Goal: Task Accomplishment & Management: Complete application form

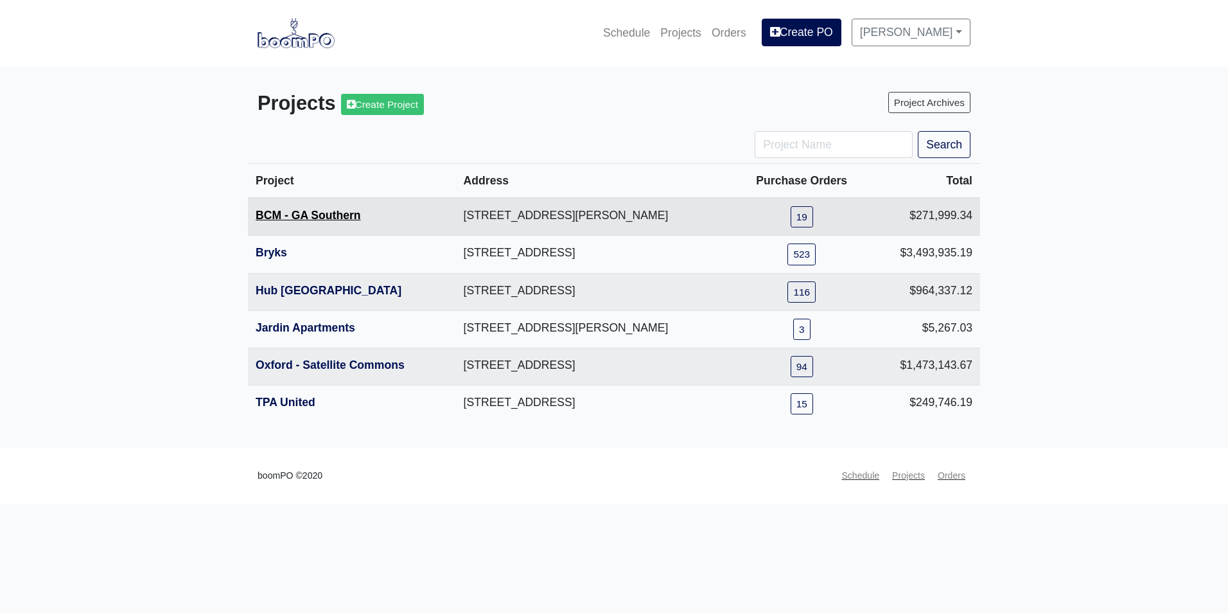
click at [290, 217] on link "BCM - GA Southern" at bounding box center [308, 215] width 105 height 13
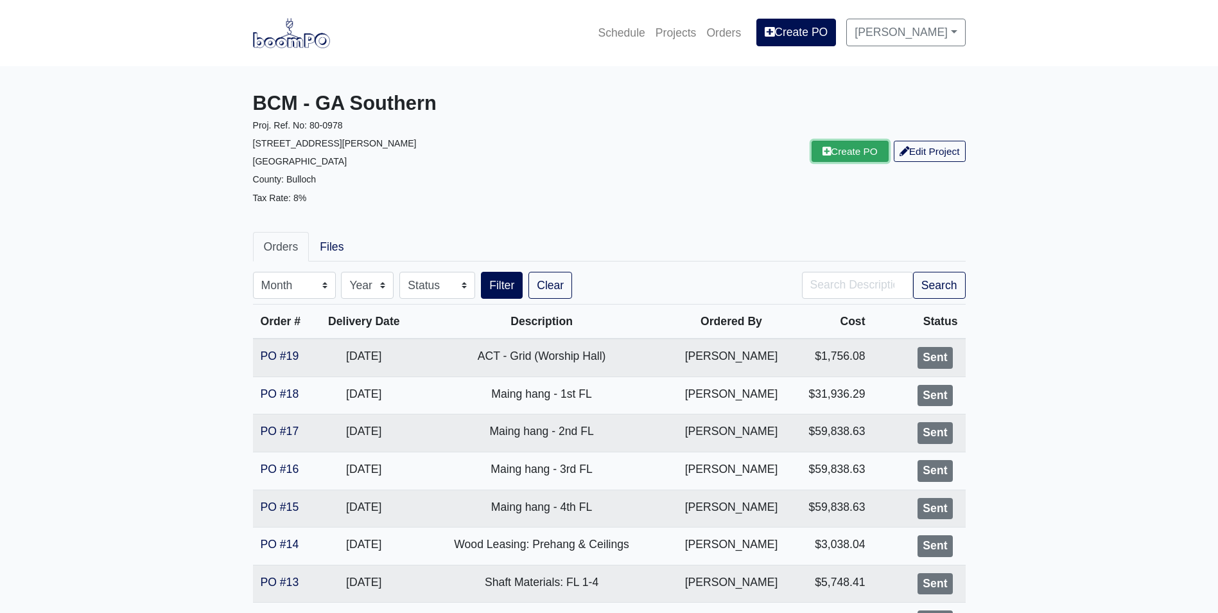
click at [830, 148] on link "Create PO" at bounding box center [850, 151] width 77 height 21
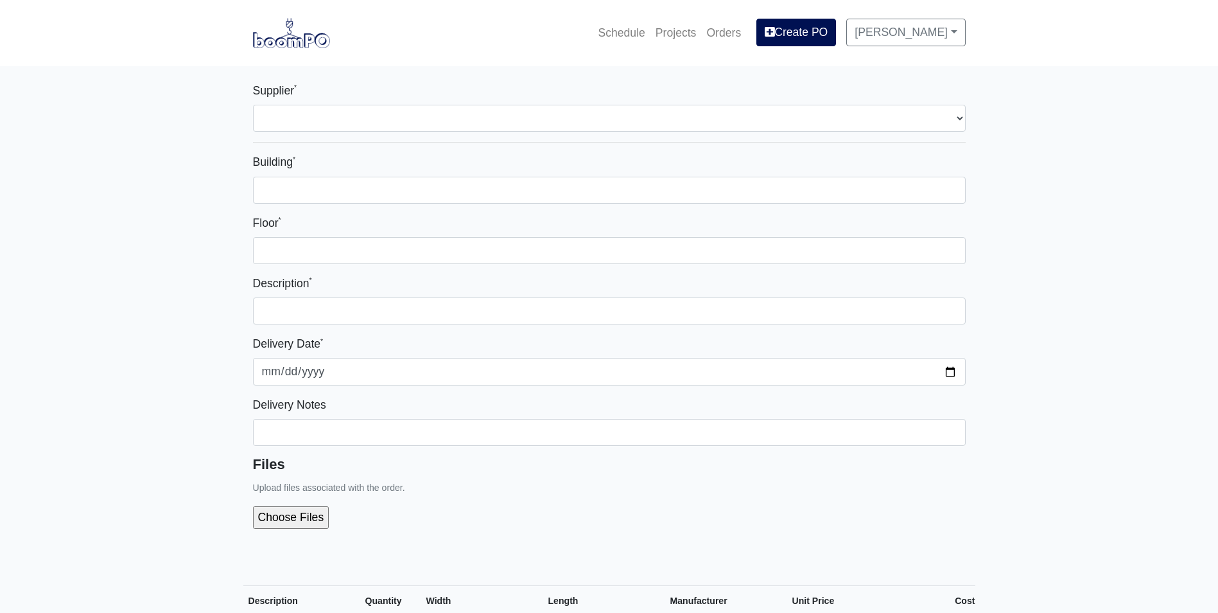
select select
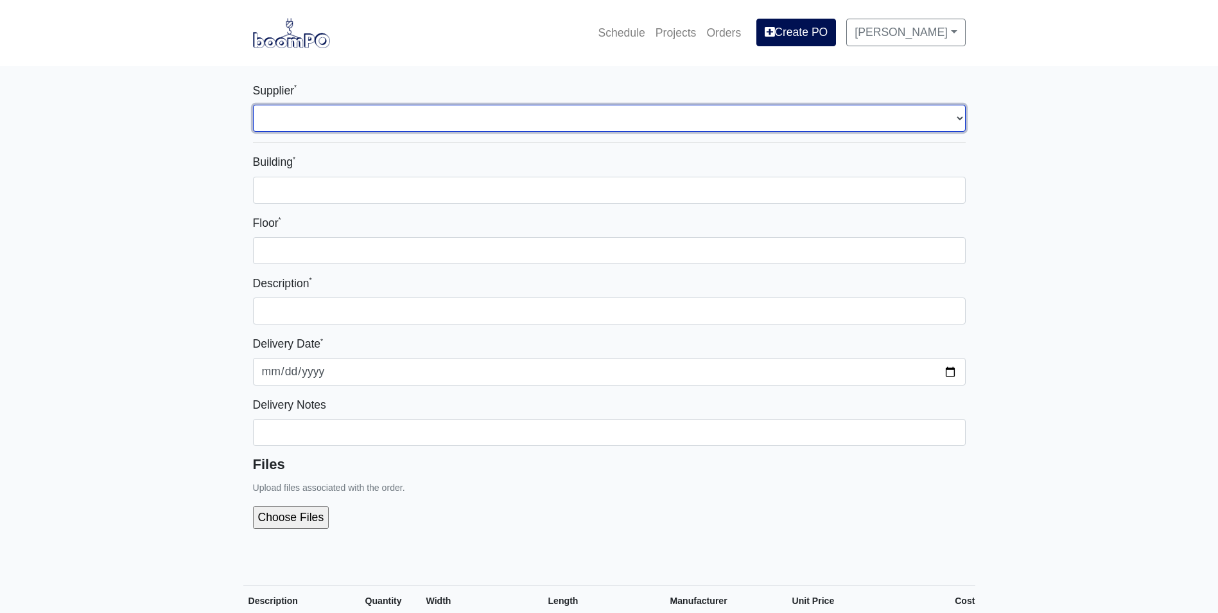
click at [519, 121] on select "Select one... Capitol Materials Coastal - Statesboro, GA Sherwin-Williams - Sta…" at bounding box center [609, 118] width 713 height 27
select select "873"
click at [253, 105] on select "Select one... Capitol Materials Coastal - Statesboro, GA Sherwin-Williams - Sta…" at bounding box center [609, 118] width 713 height 27
select select
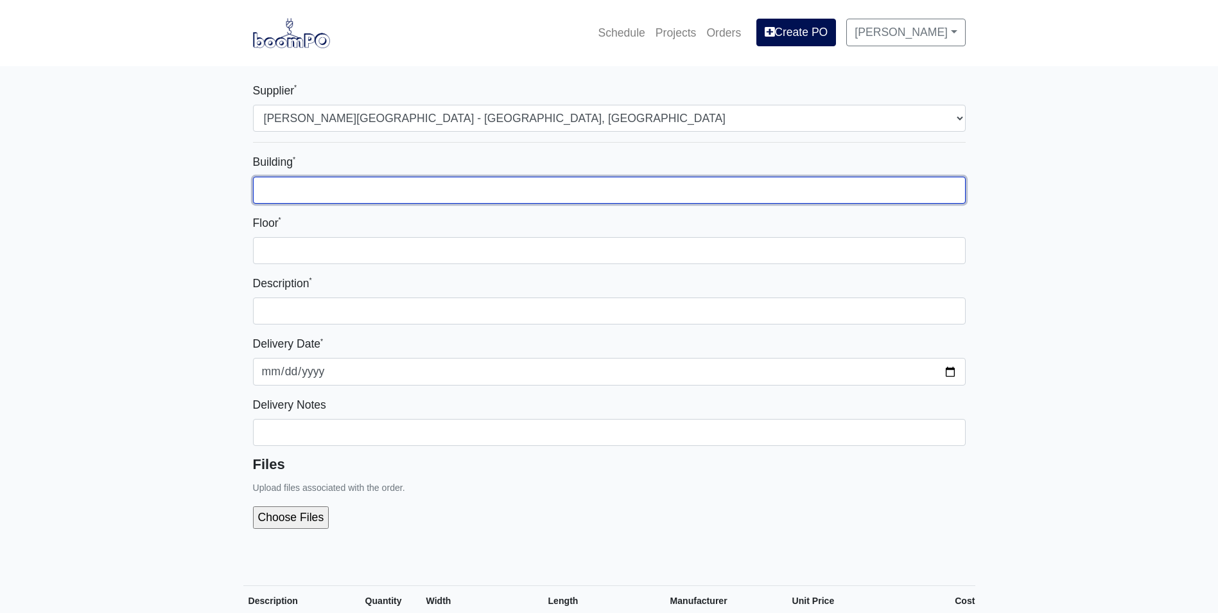
click at [454, 198] on input "Building *" at bounding box center [609, 190] width 713 height 27
type input "1"
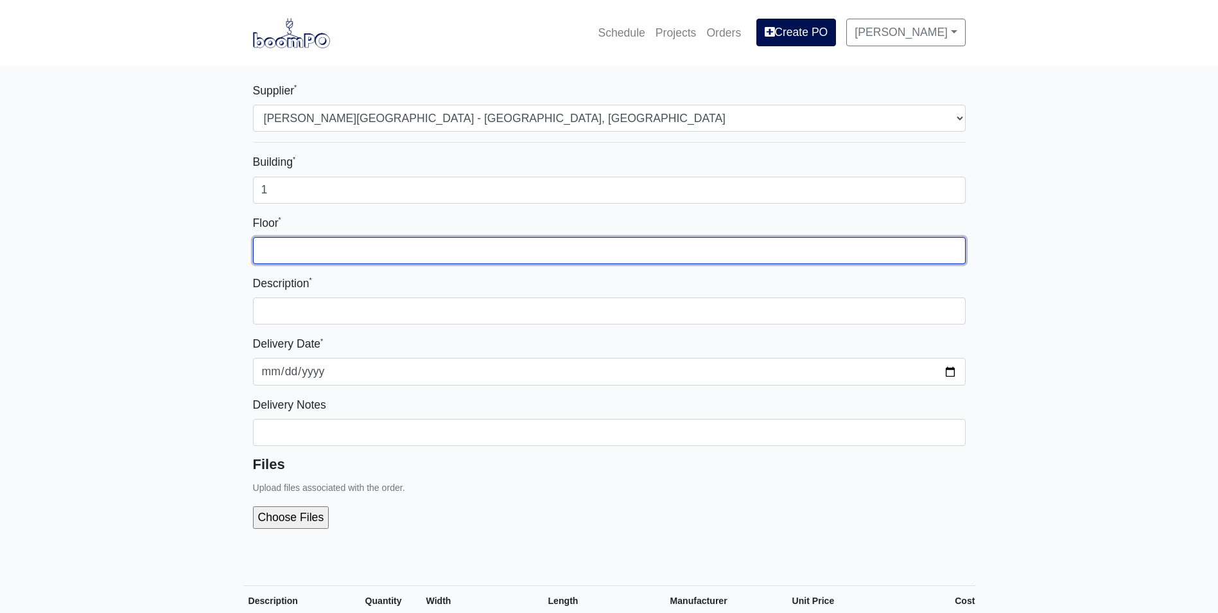
click at [566, 247] on input "Floor *" at bounding box center [609, 250] width 713 height 27
type input "1-4"
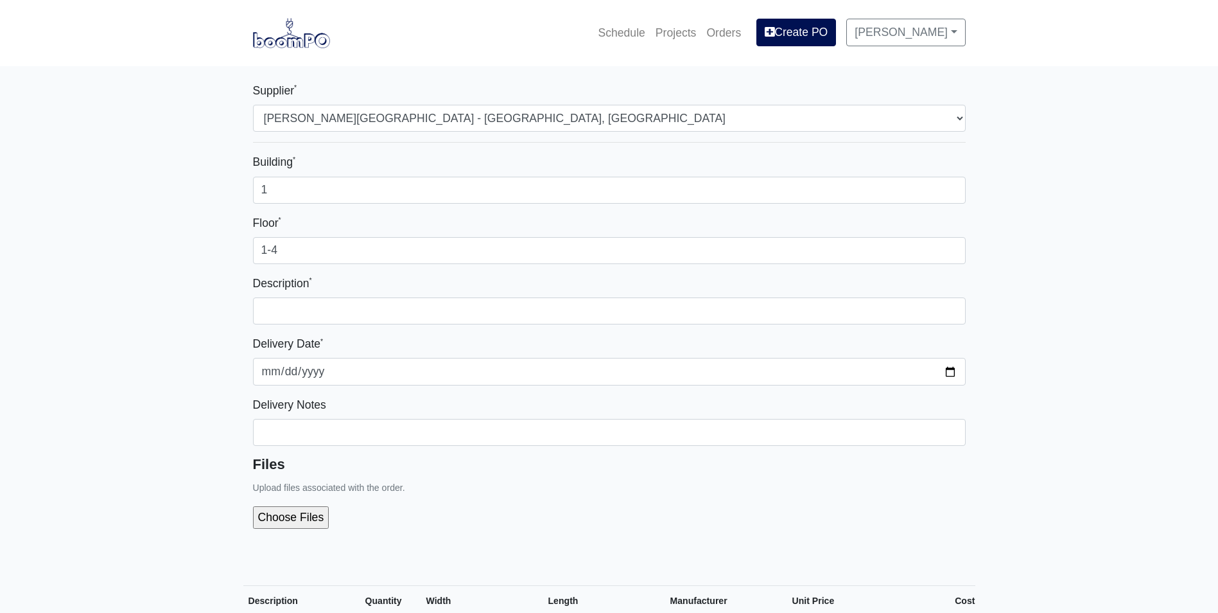
click at [589, 330] on div "Building * 1 Floor * 1-4 Description * Delivery Date * 2025-08-21 Delivery Note…" at bounding box center [609, 345] width 713 height 385
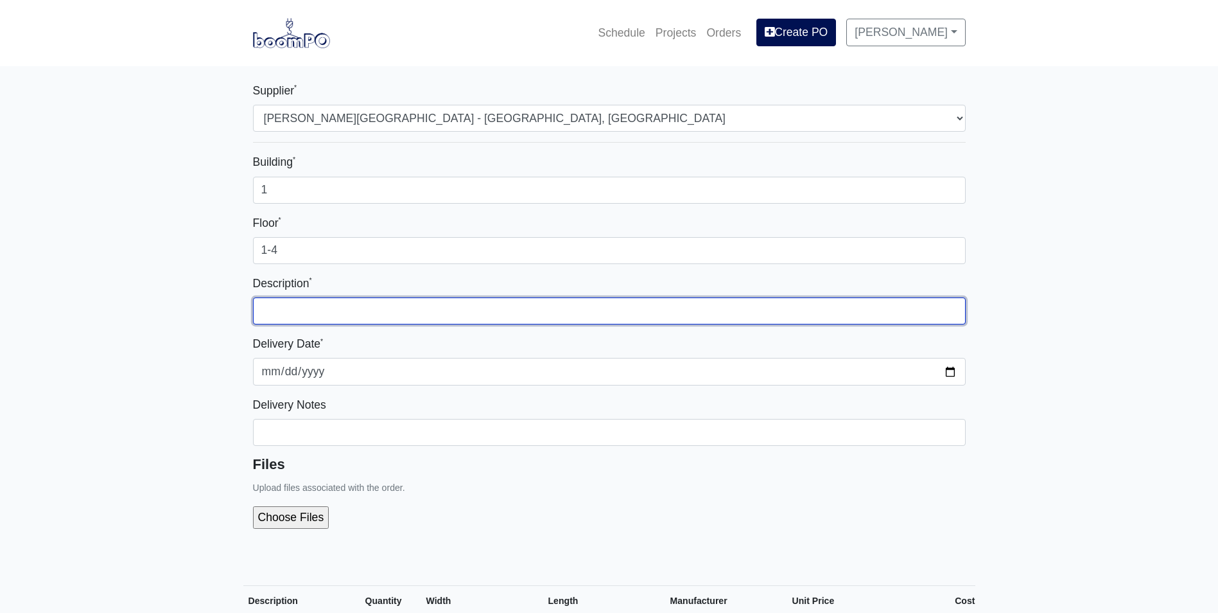
click at [595, 316] on input "text" at bounding box center [609, 310] width 713 height 27
type input "Exterior Primer and supplies"
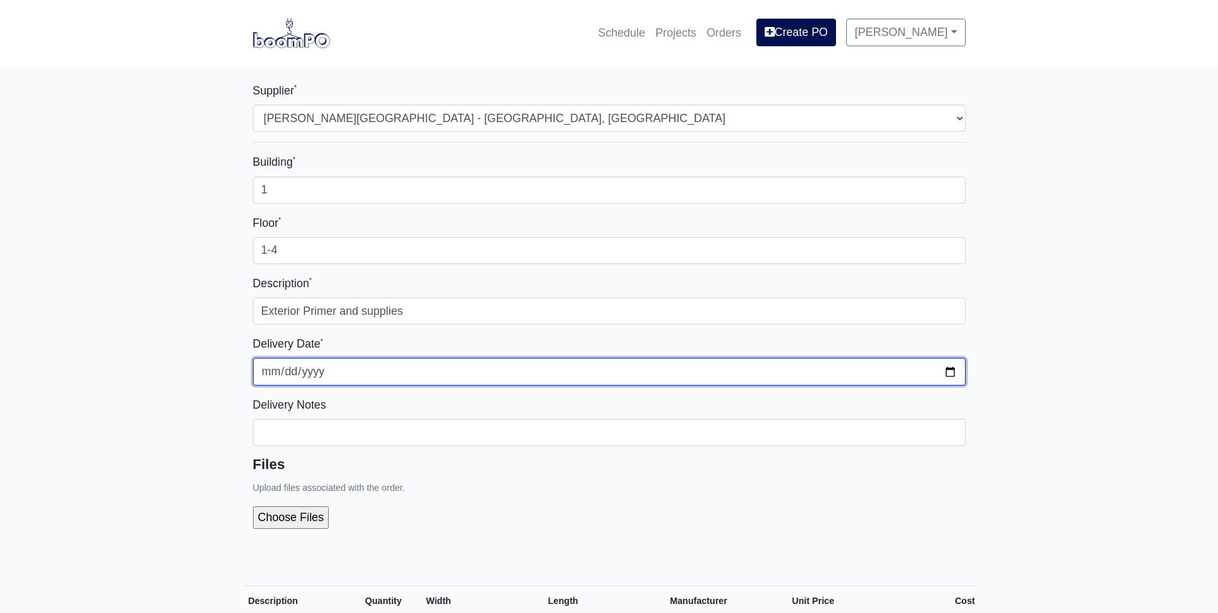
click at [949, 365] on input "2025-08-21" at bounding box center [609, 371] width 713 height 27
type input "2025-08-29"
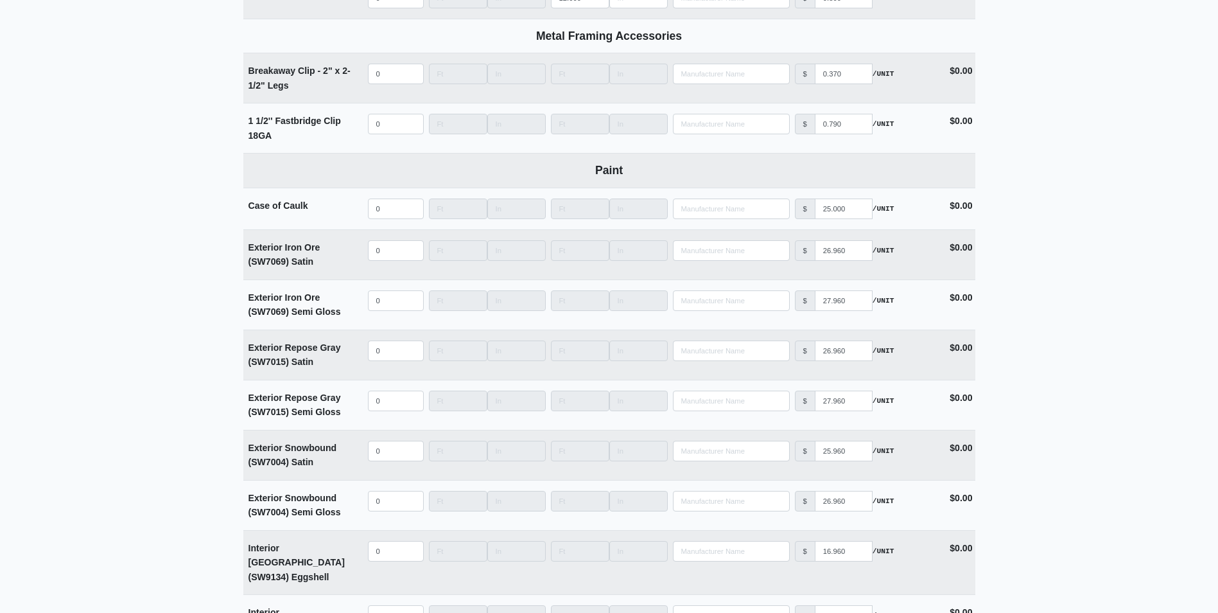
scroll to position [2440, 0]
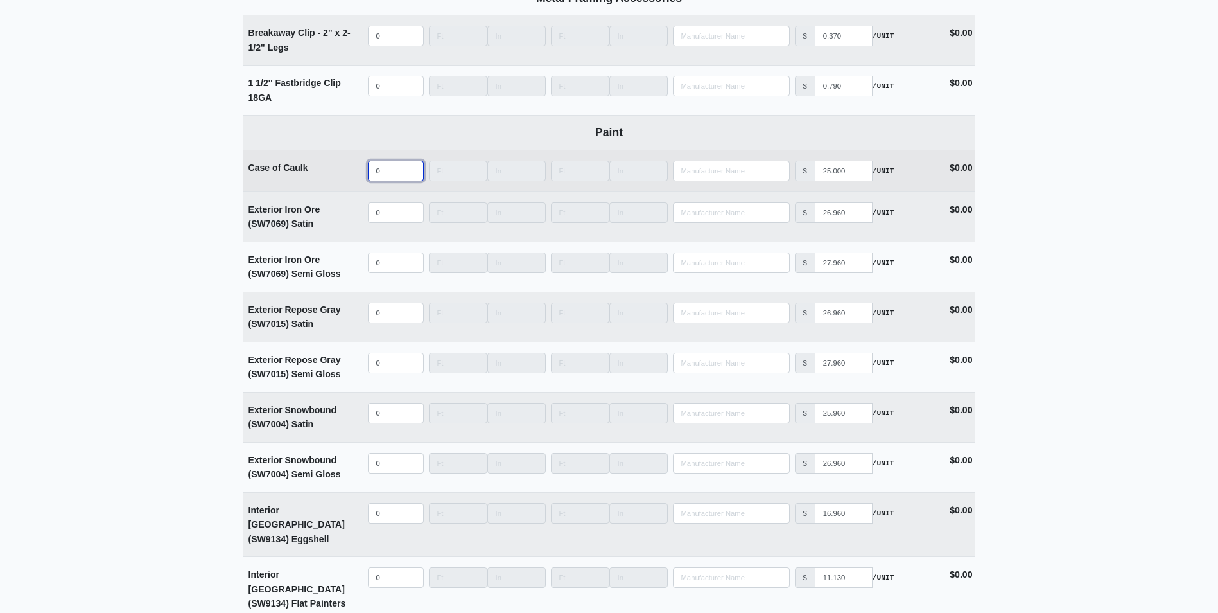
select select
click at [392, 173] on input "quantity" at bounding box center [396, 171] width 56 height 21
type input "1"
select select
type input "10"
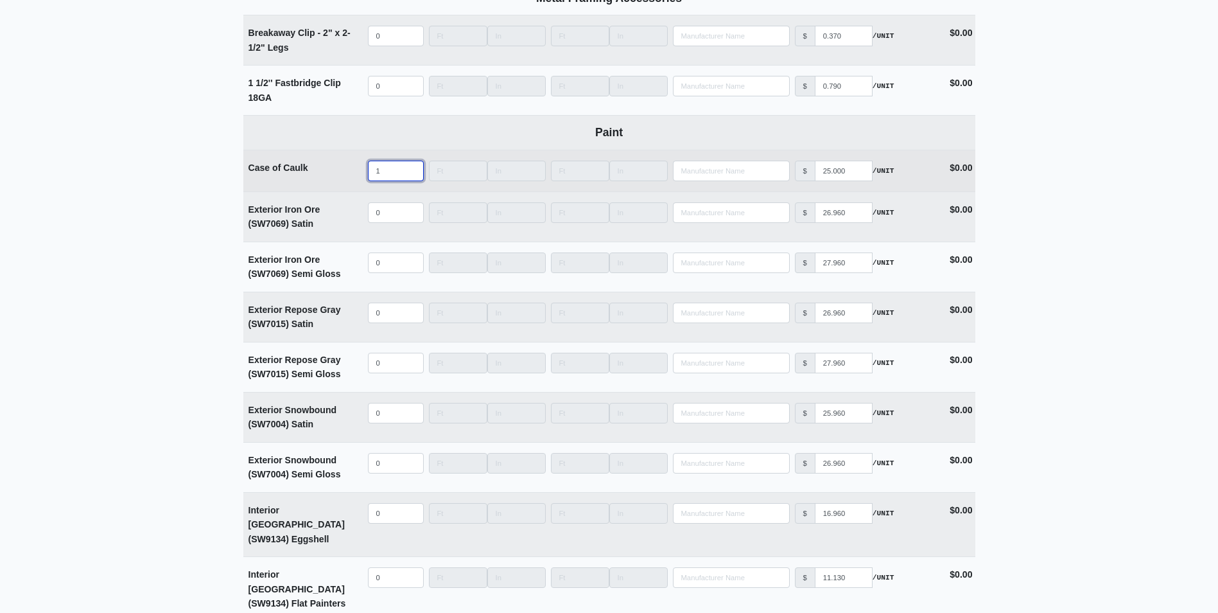
select select
type input "1"
select select
type input "2"
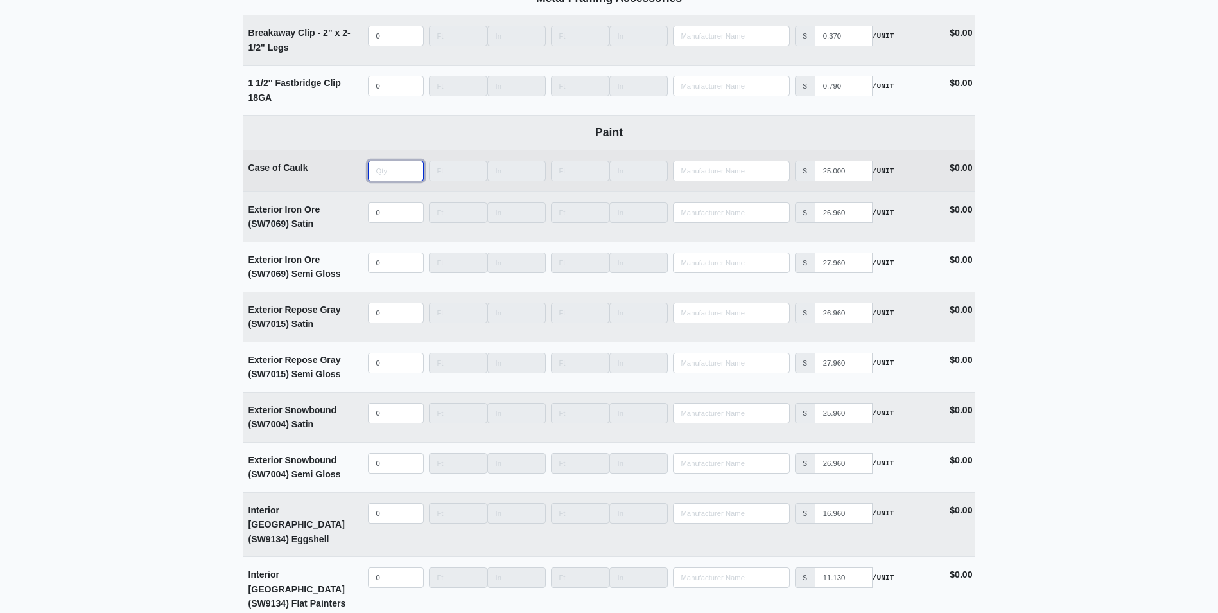
select select
type input "25"
select select
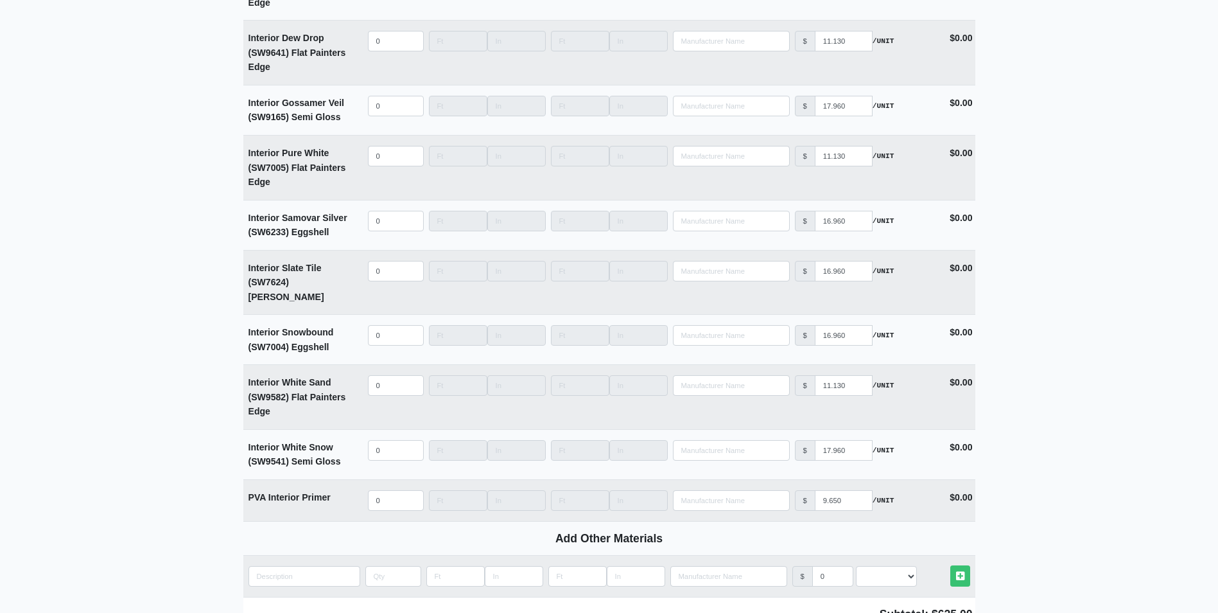
scroll to position [3082, 0]
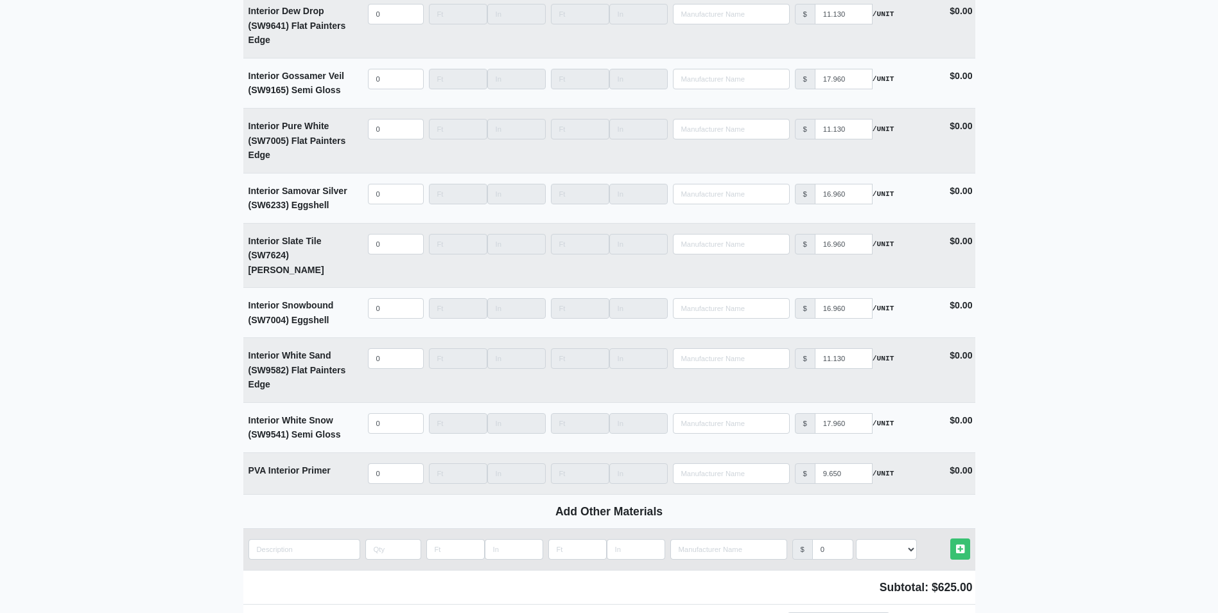
type input "25"
click at [286, 529] on td "Add Custom Material" at bounding box center [304, 549] width 122 height 41
click at [293, 539] on input "quantity" at bounding box center [305, 549] width 112 height 21
type input "E"
select select
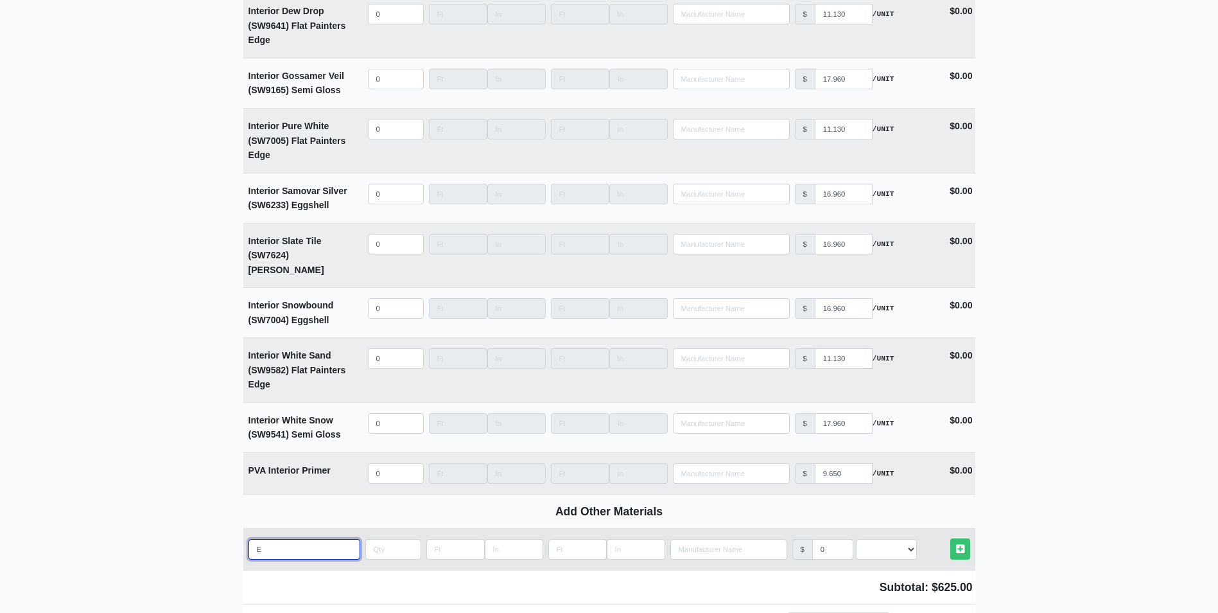
type input "Ex"
select select
type input "Ext"
select select
type input "Exte"
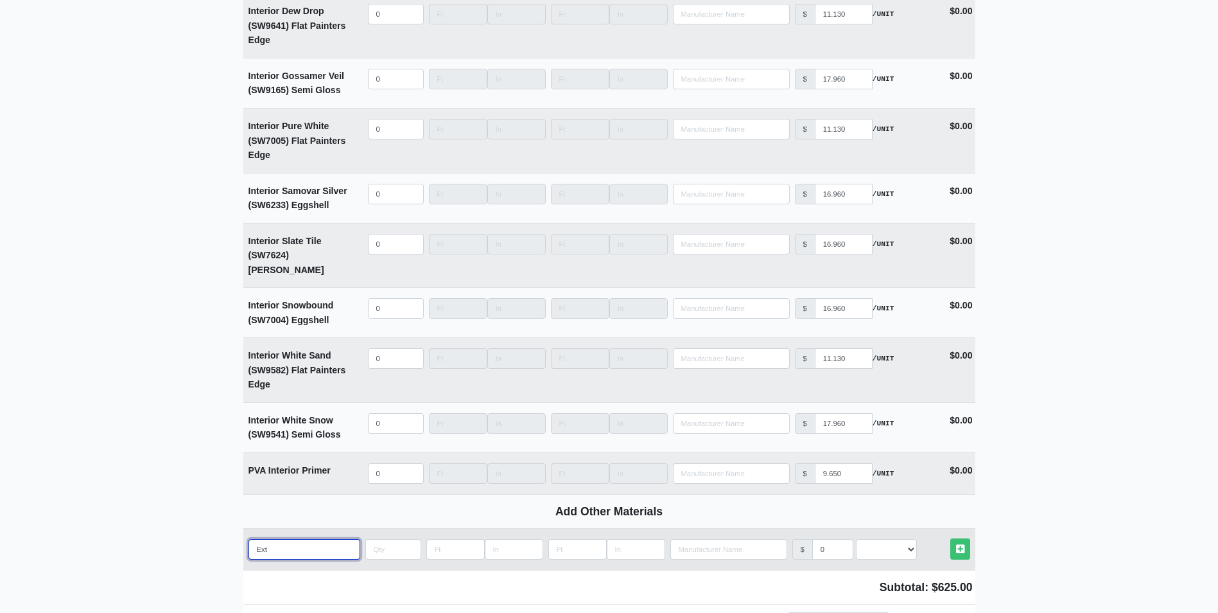
select select
type input "Exter"
select select
type input "Exteri"
select select
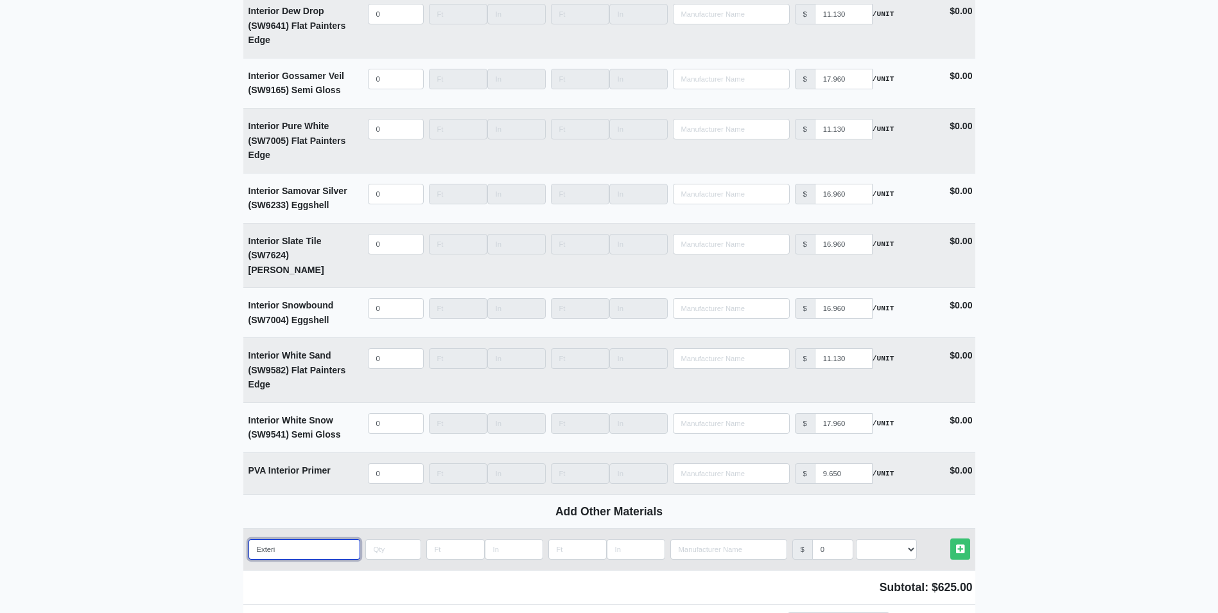
type input "Exterio"
select select
type input "Exterior"
select select
type input "Exterior"
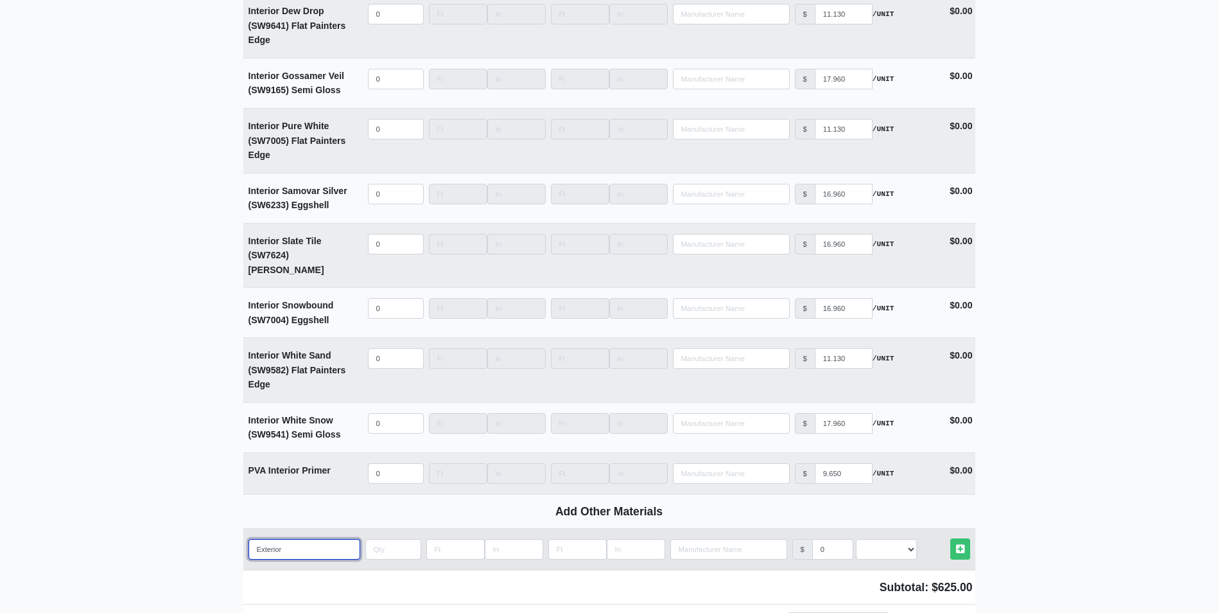
select select
type input "Exterior P"
select select
type input "Exterior Pr"
select select
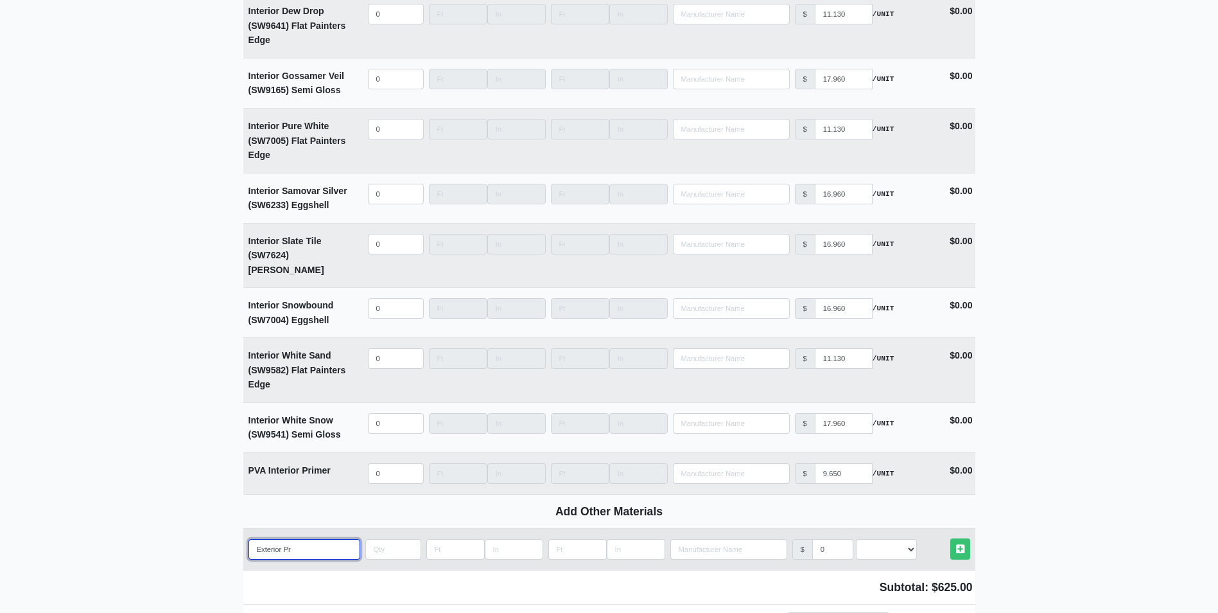
type input "Exterior Pri"
select select
type input "Exterior Prim"
select select
type input "Exterior Prime"
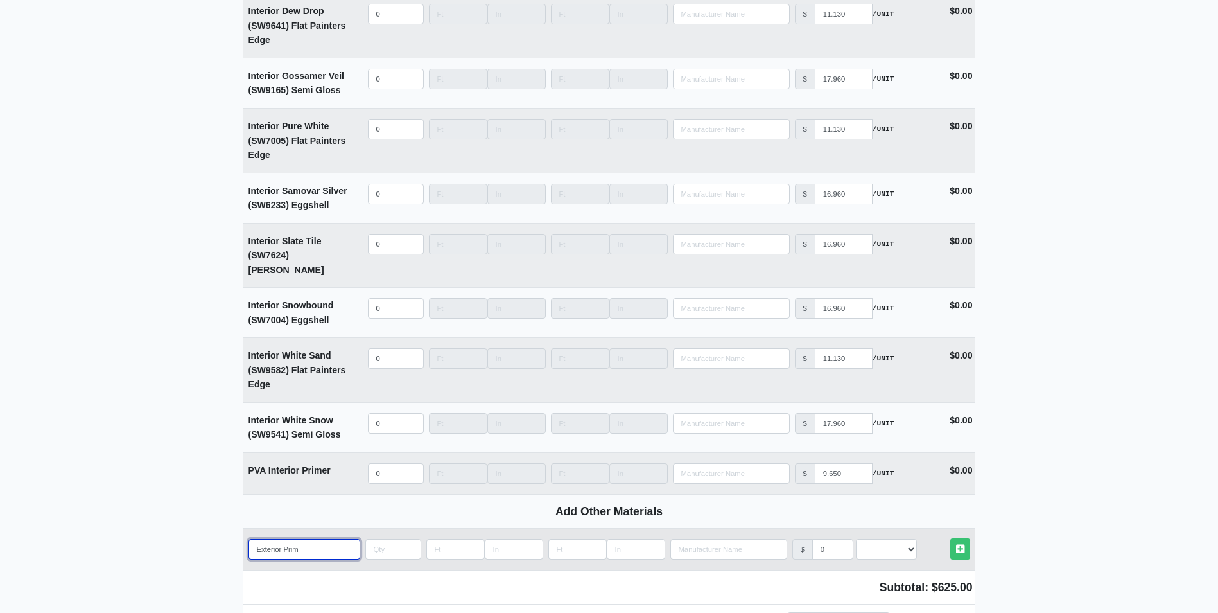
select select
type input "Exterior Primer"
select select
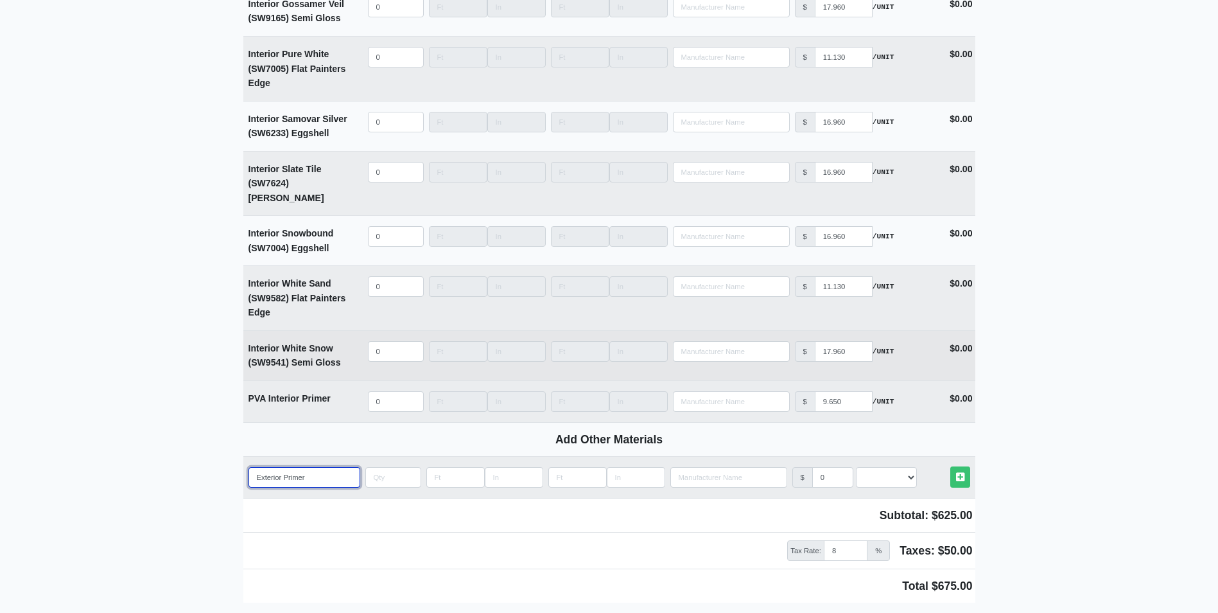
scroll to position [3210, 0]
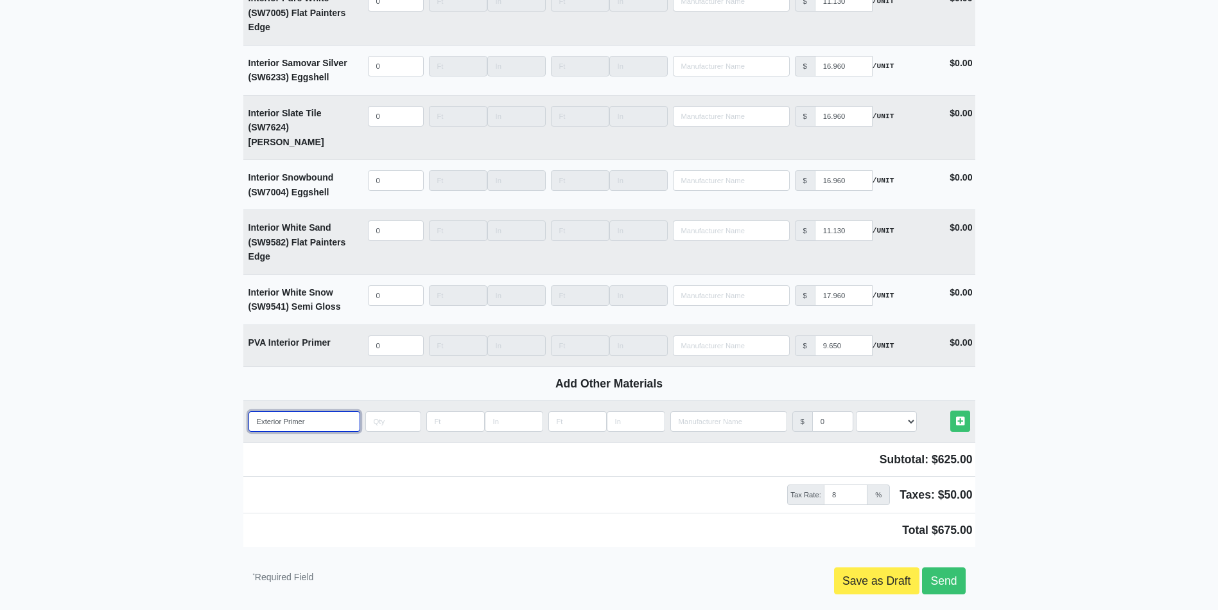
type input "Exterior Primer"
click at [316, 411] on input "Exterior Primer" at bounding box center [305, 421] width 112 height 21
click at [387, 411] on input "quantity" at bounding box center [393, 421] width 56 height 21
type input "1"
select select
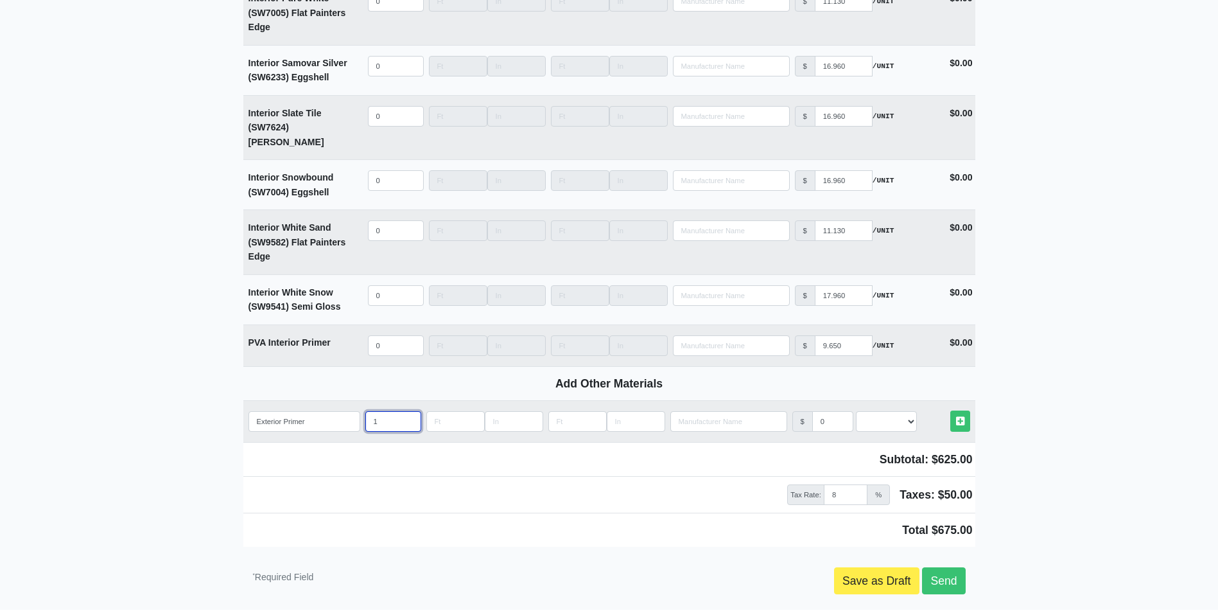
type input "10"
select select
type input "100"
select select
type input "100"
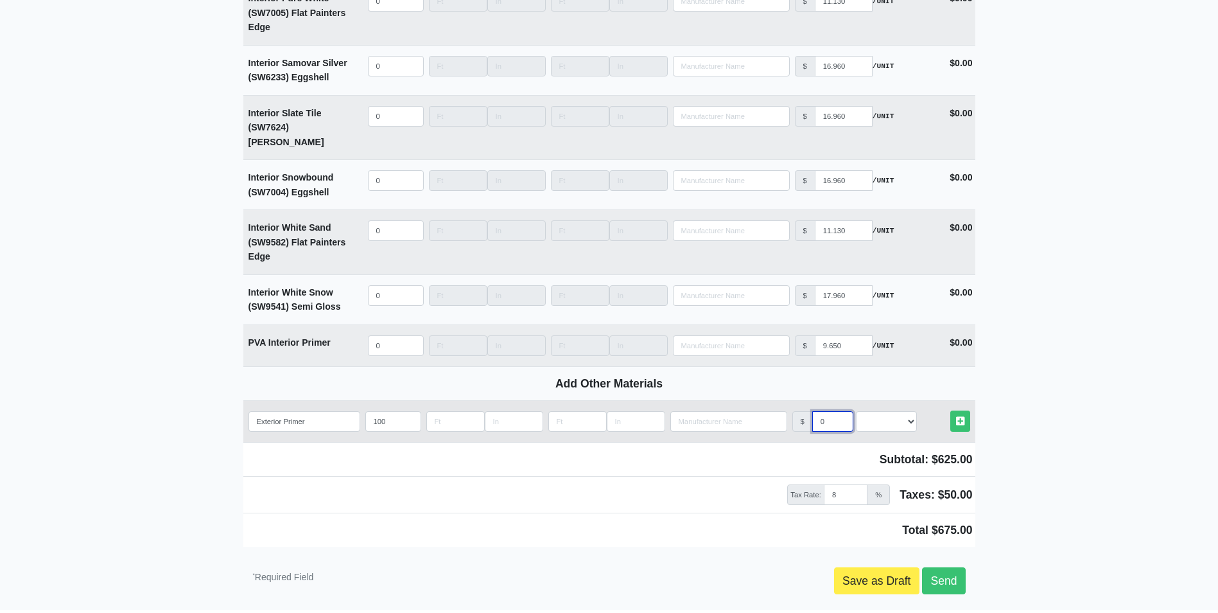
click at [824, 411] on input "0" at bounding box center [832, 421] width 41 height 21
select select
type input "1"
select select
type input "15"
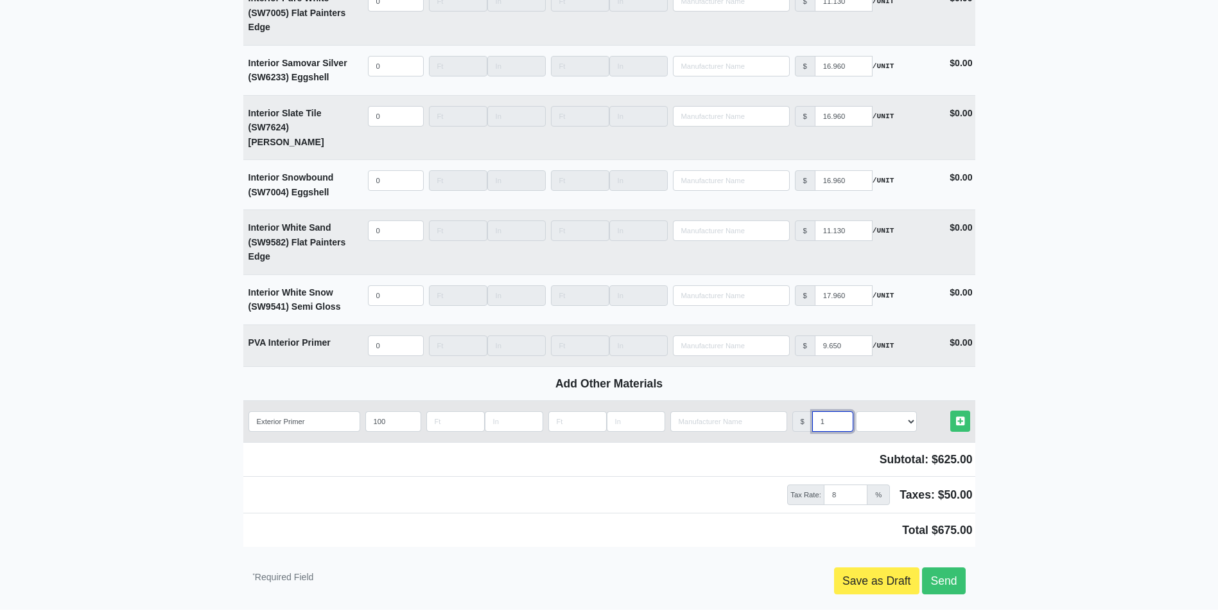
select select
type input "15"
drag, startPoint x: 898, startPoint y: 370, endPoint x: 898, endPoint y: 378, distance: 8.3
click at [898, 411] on select "Select an Option! UNIT MLF LF MSQFT SQFT" at bounding box center [886, 421] width 61 height 21
select select "2"
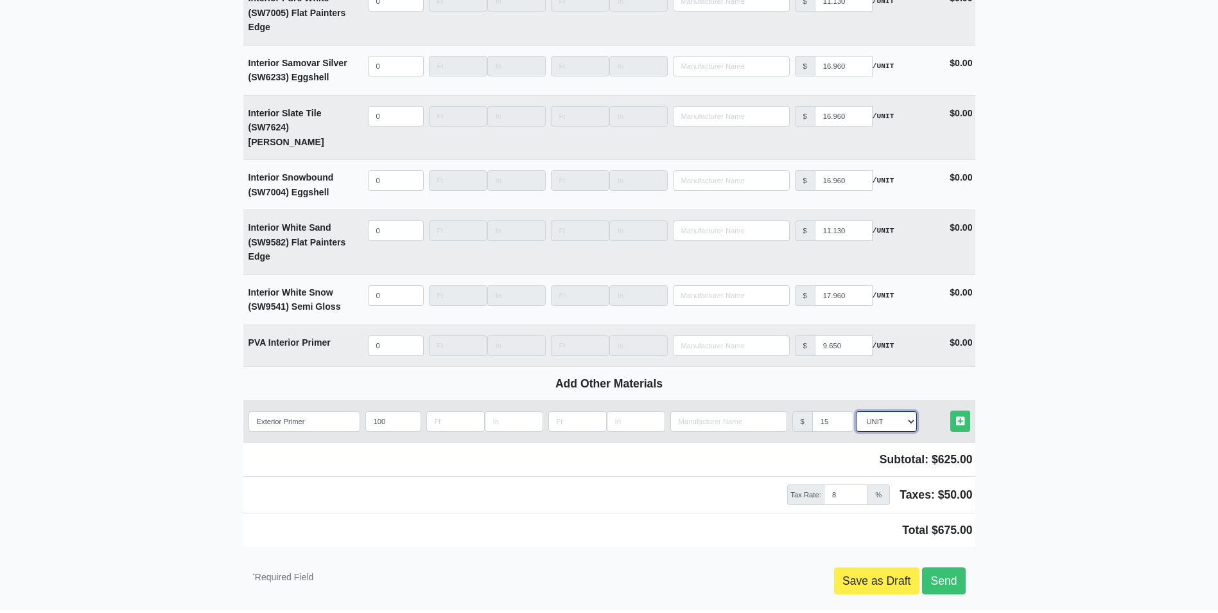
click at [856, 411] on select "Select an Option! UNIT MLF LF MSQFT SQFT" at bounding box center [886, 421] width 61 height 21
click at [957, 416] on icon at bounding box center [960, 421] width 8 height 10
type input "2025-08-21"
select select
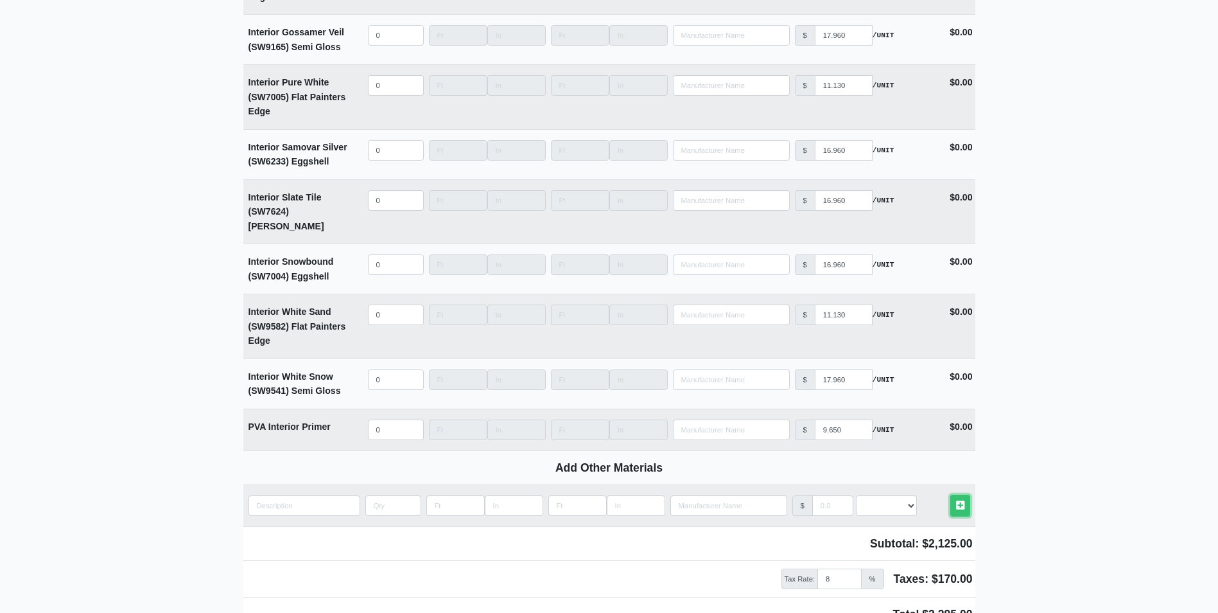
scroll to position [3287, 0]
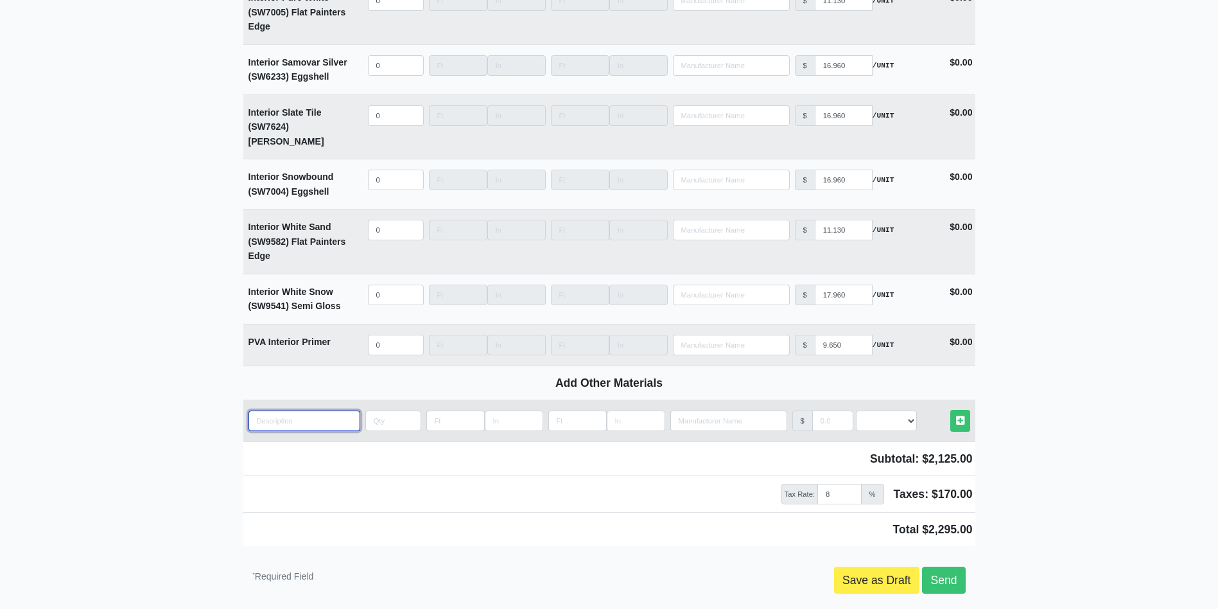
click at [310, 410] on input "quantity" at bounding box center [305, 420] width 112 height 21
type input "B"
select select
type input "Ba"
select select
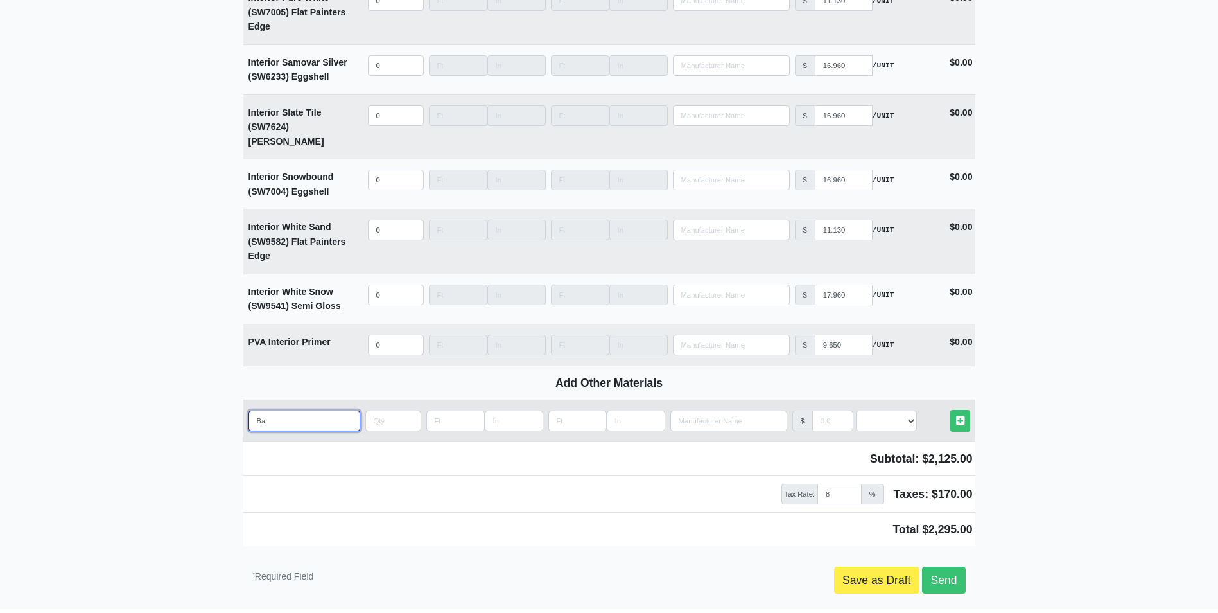
type input "Bag"
select select
type input "Bag"
select select
type input "Bag o"
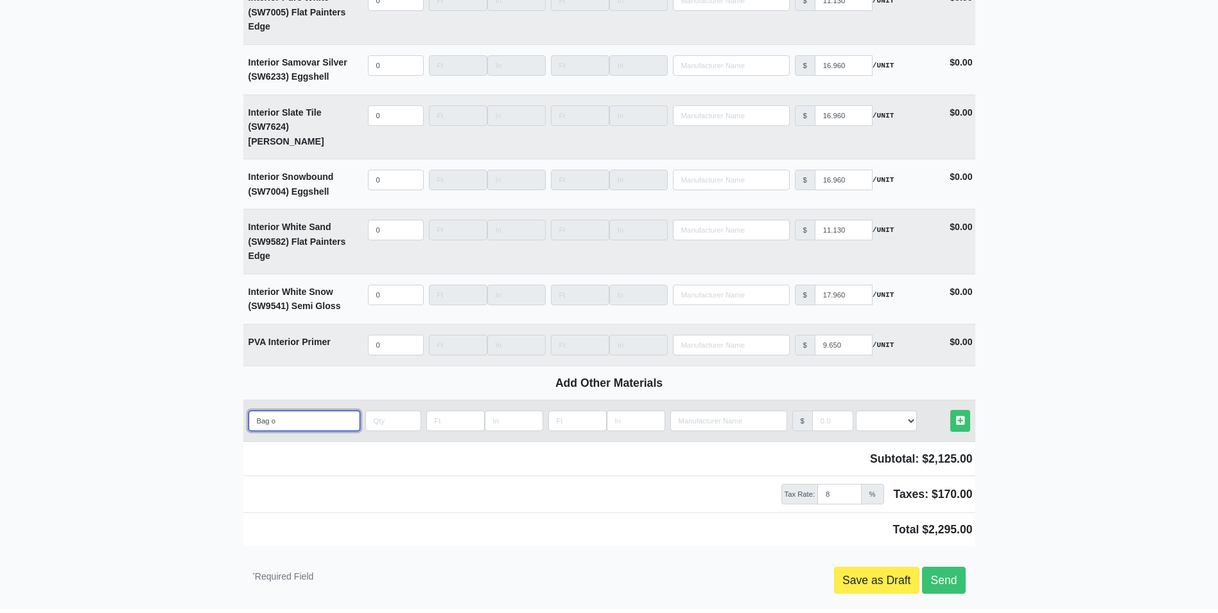
select select
type input "Bag of"
select select
type input "Bag of"
select select
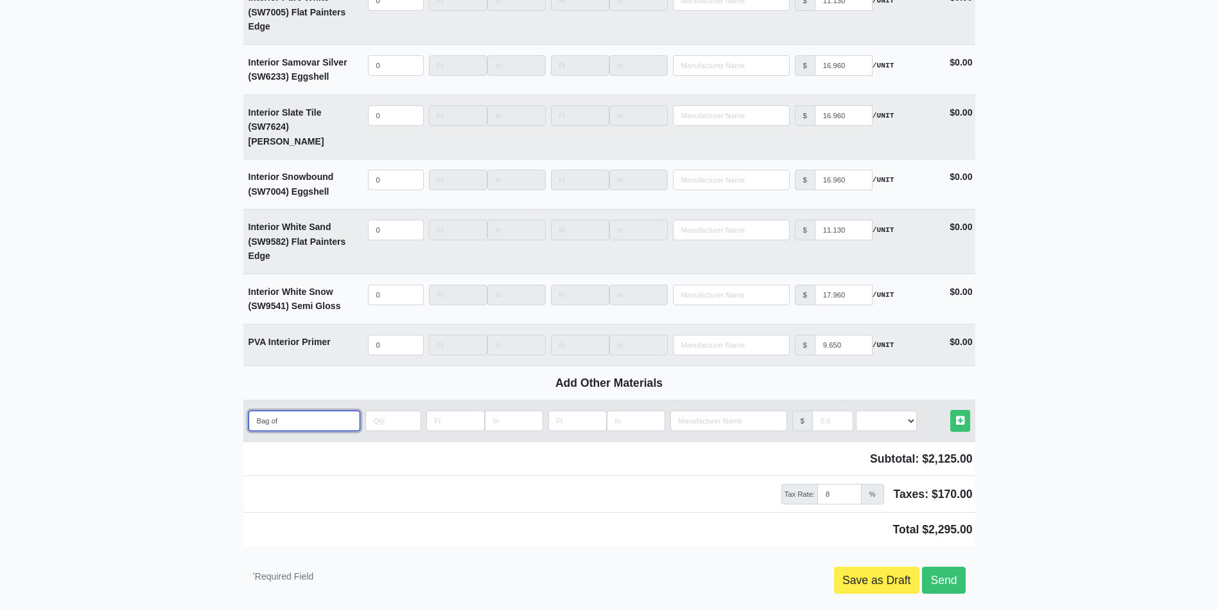
type input "Bag of r"
select select
type input "Bag of ra"
select select
type input "Bag of rag"
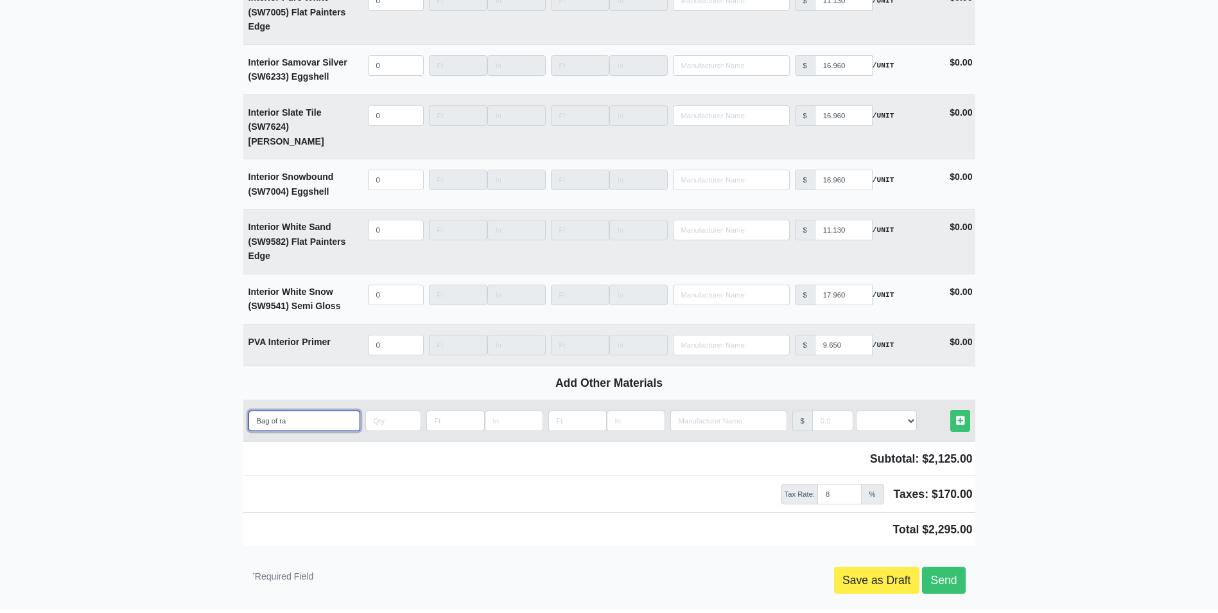
select select
type input "Bag of rags"
select select
type input "Bag of rags"
select select
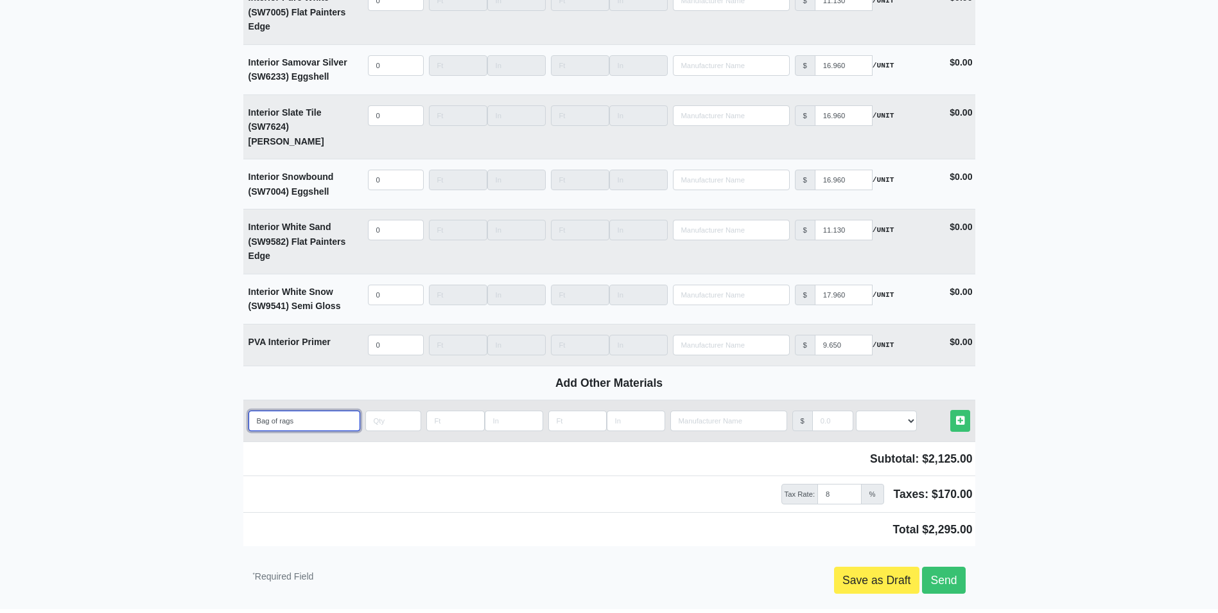
type input "Bag of rags L"
select select
type input "Bag of rags La"
select select
type input "Bag of rags Lar"
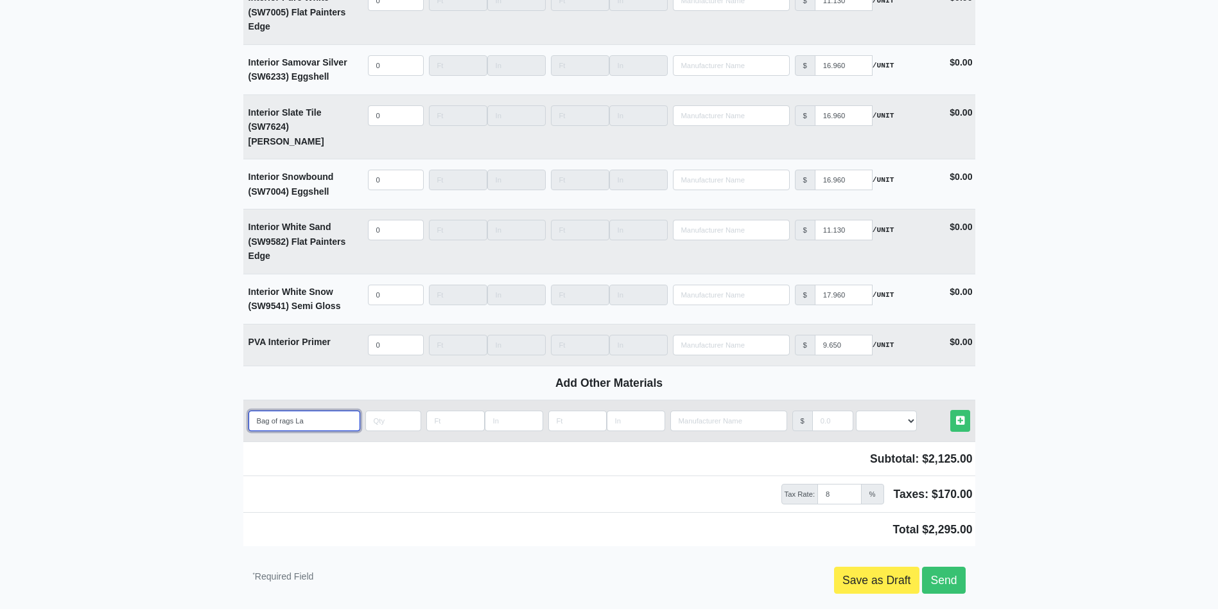
select select
type input "Bag of rags La"
select select
type input "Bag of rags L"
select select
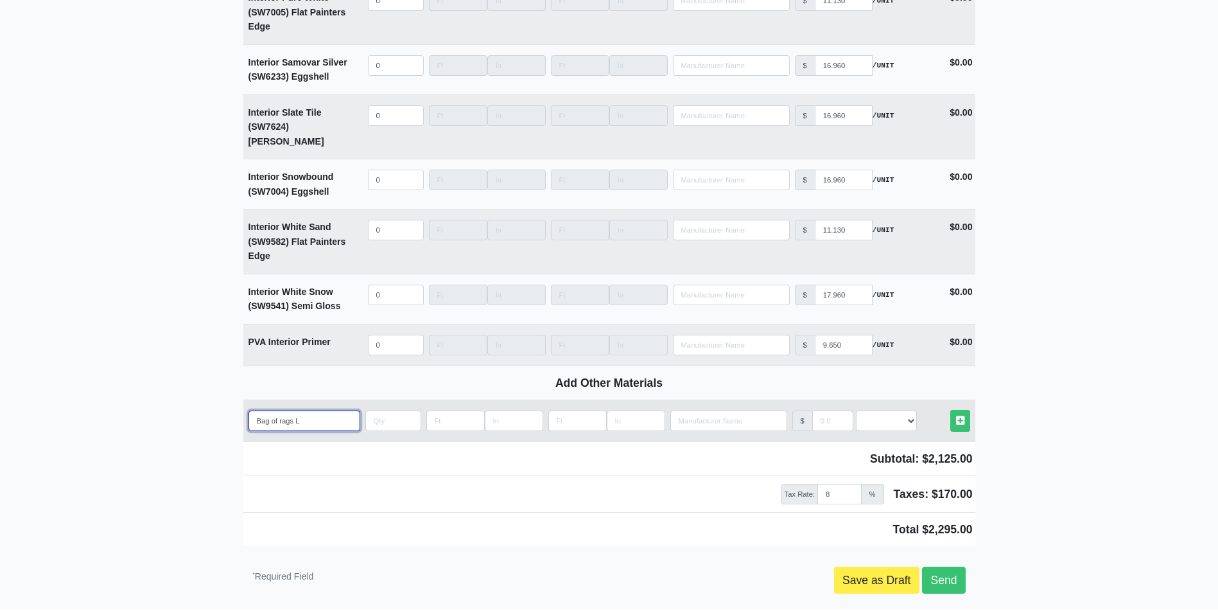
type input "Bag of rags"
select select
type input "Bag of rags l"
select select
type input "Bag of rags la"
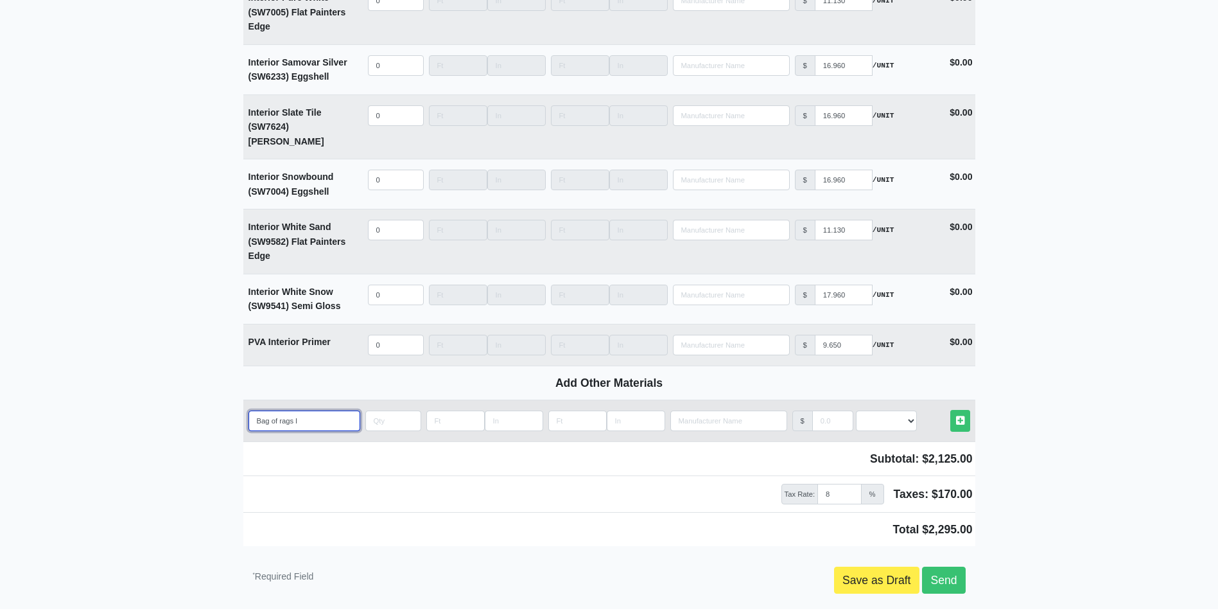
select select
type input "Bag of rags lar"
select select
type input "Bag of rags larg"
select select
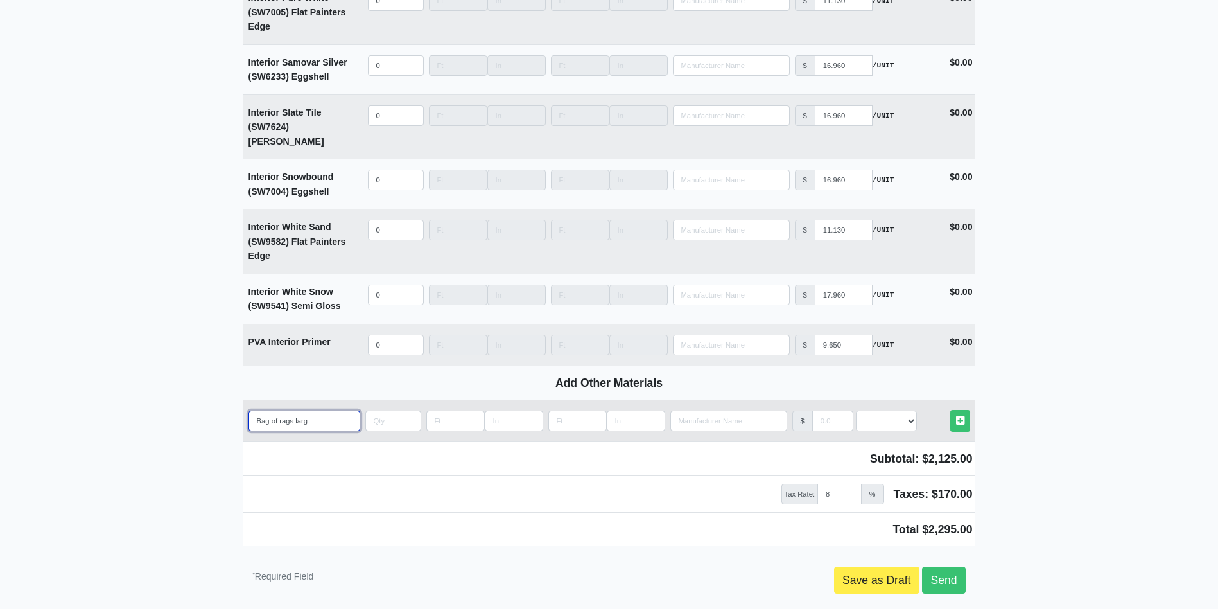
type input "Bag of rags large"
select select
type input "Bag of rags large"
type input "3"
select select
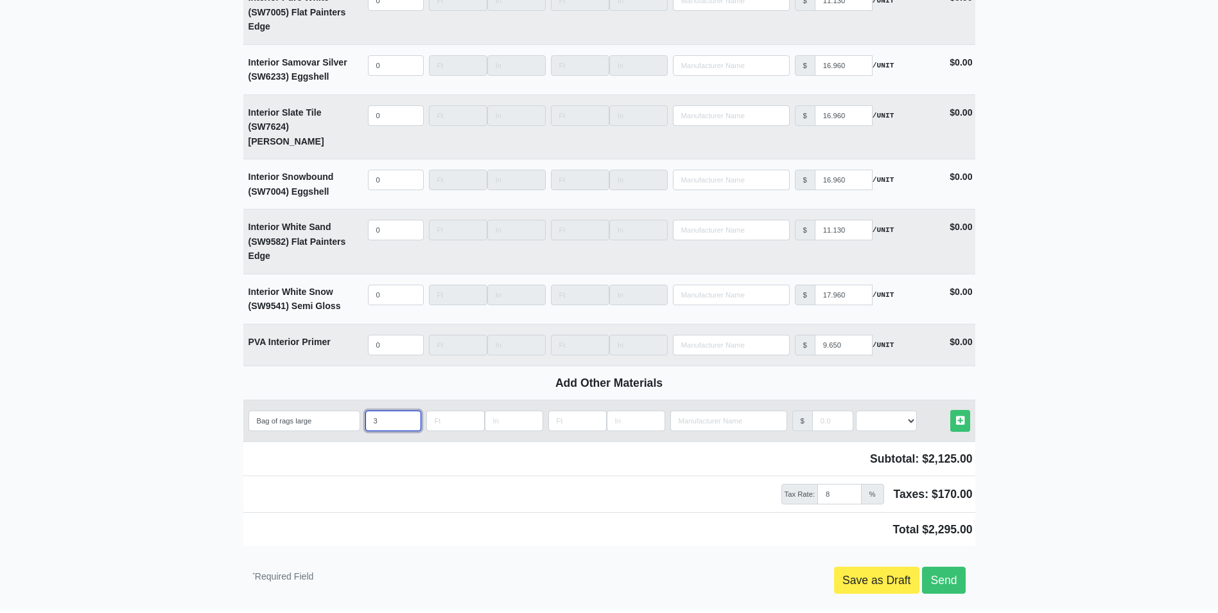
type input "3"
select select
type input "30"
select select
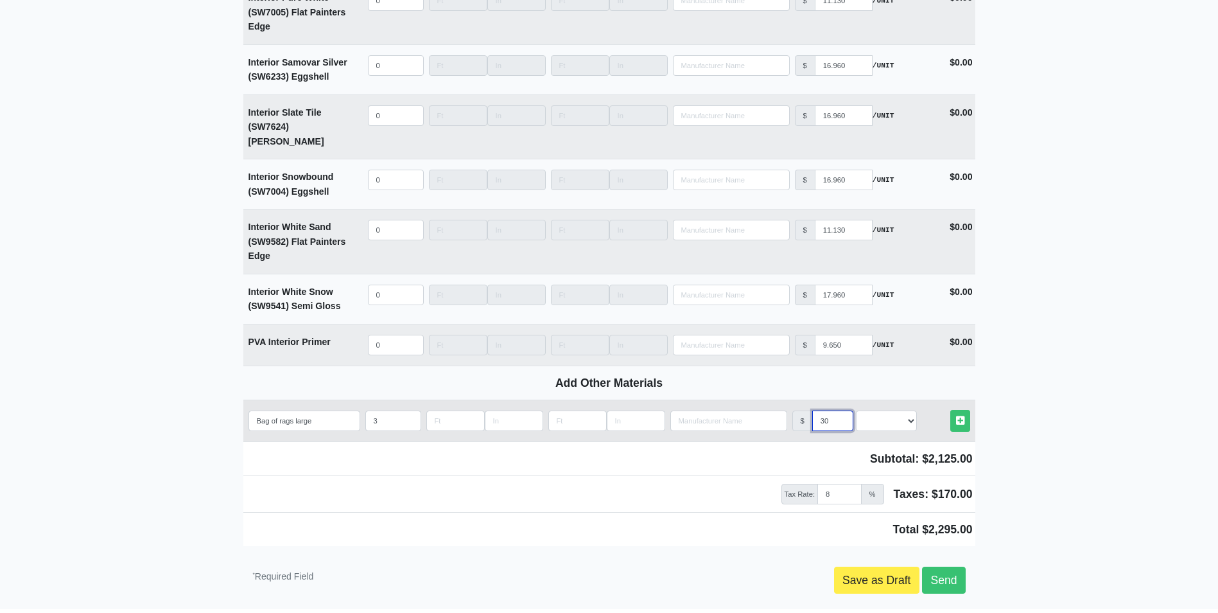
type input "30"
select select "2"
click at [950, 410] on link "Other Materials" at bounding box center [960, 420] width 20 height 21
select select
type input "3"
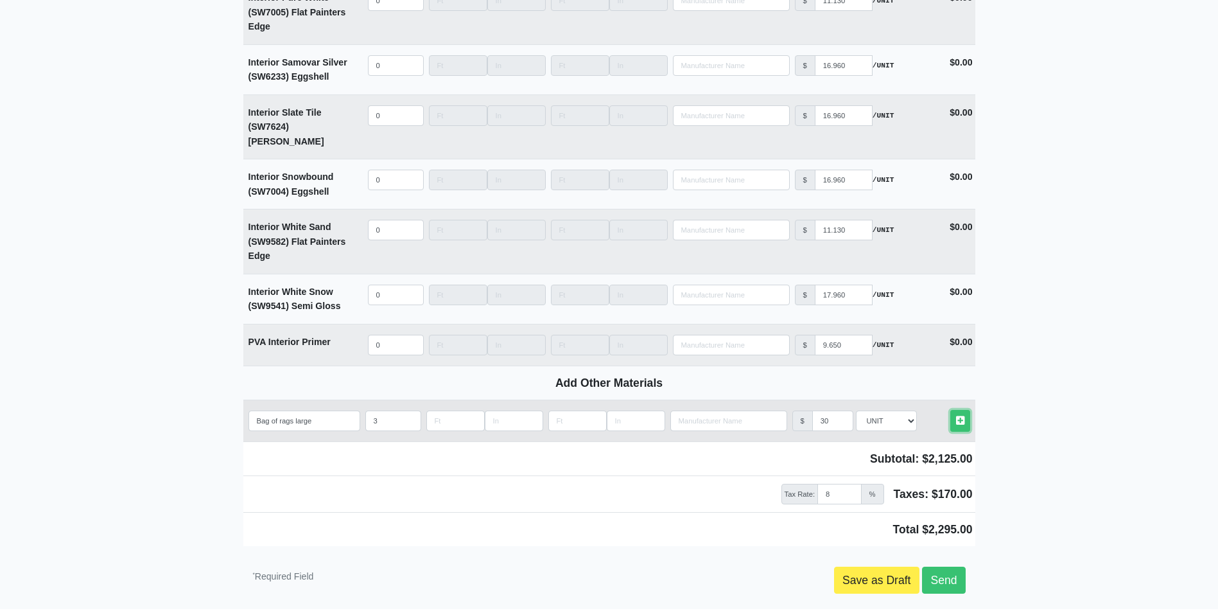
type input "30"
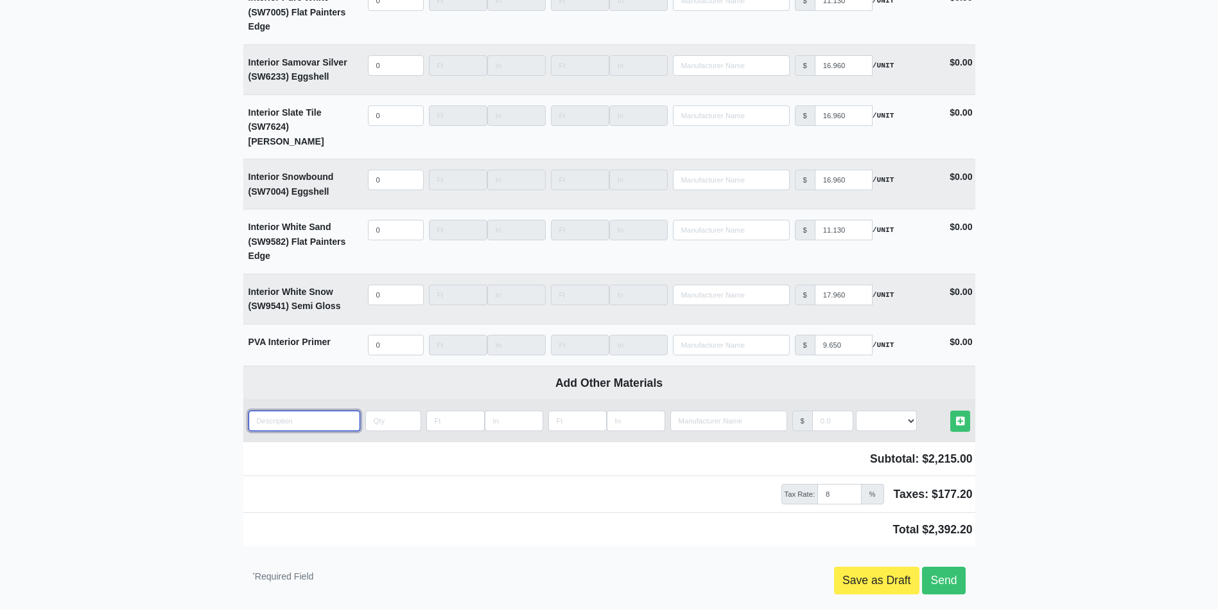
click at [310, 410] on input "quantity" at bounding box center [305, 420] width 112 height 21
type input "l"
select select
type input "la"
select select
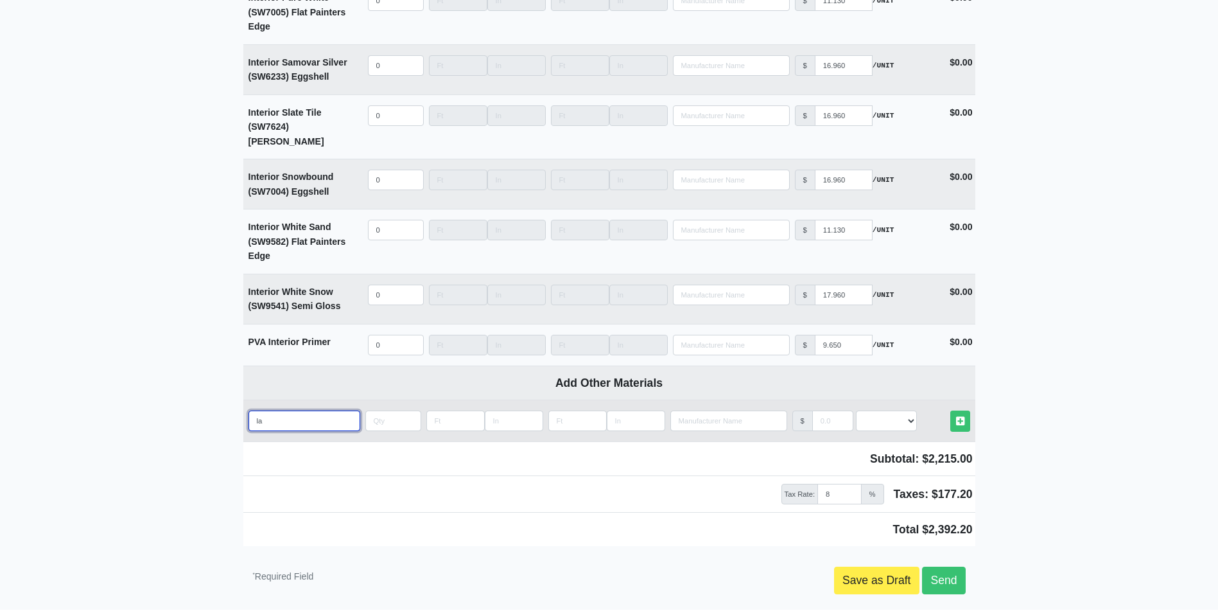
type input "lar"
select select
type input "larg"
select select
type input "large"
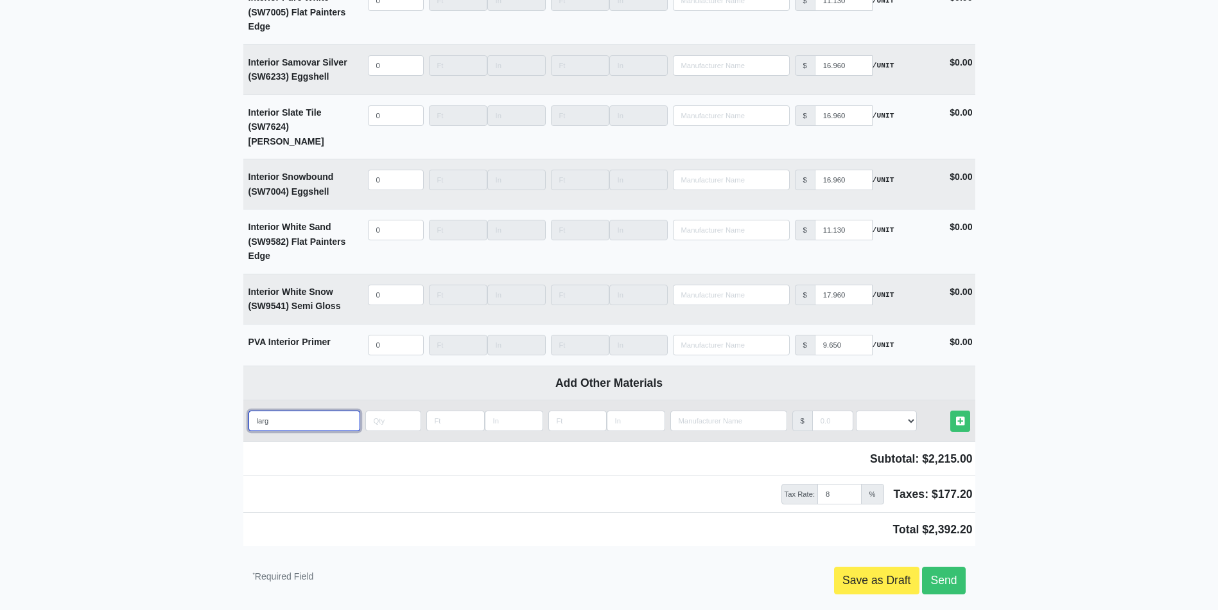
select select
type input "large"
select select
type input "large p"
select select
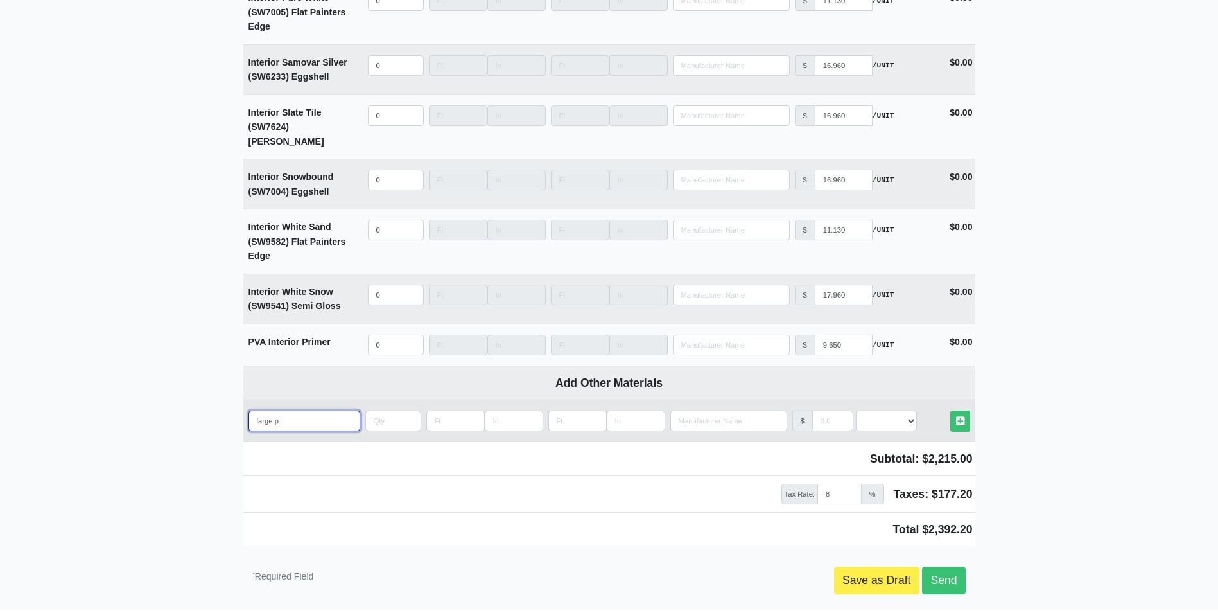
type input "large pl"
select select
type input "large pla"
select select
type input "large plas"
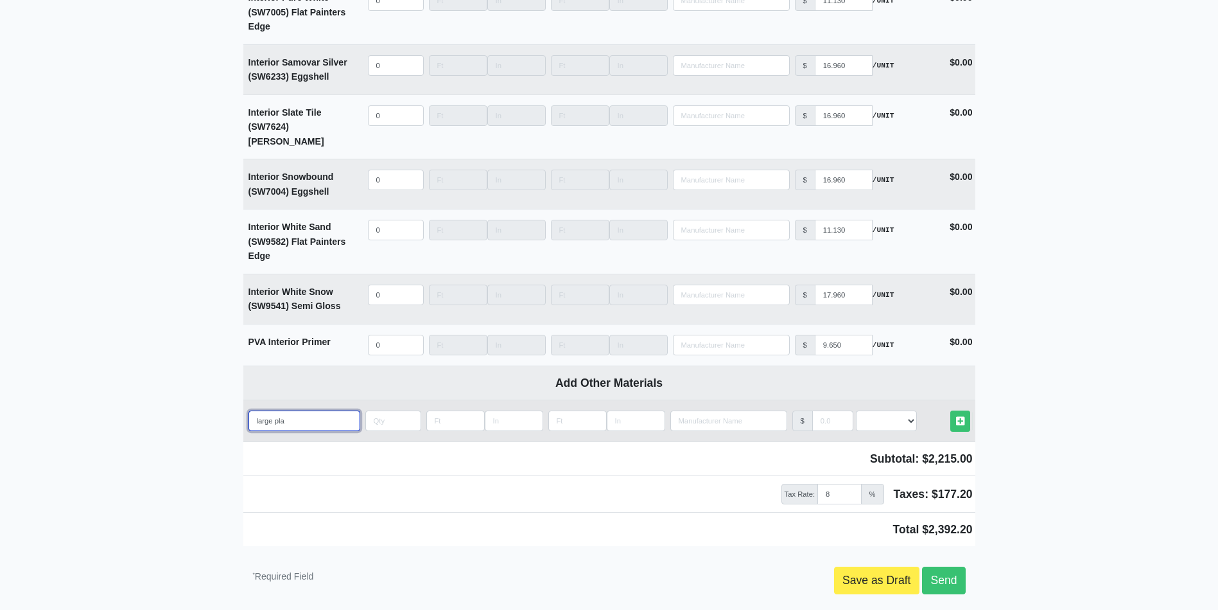
select select
type input "large plast"
select select
type input "large plasti"
select select
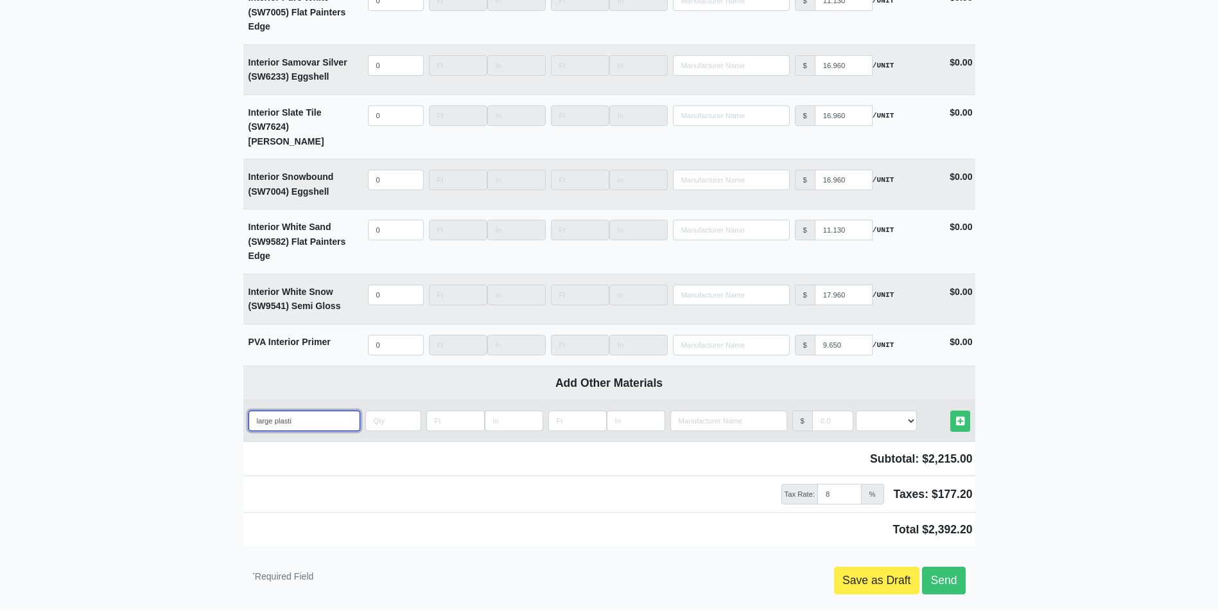
type input "large plastic"
select select
type input "large plastic"
select select
type input "large plastic r"
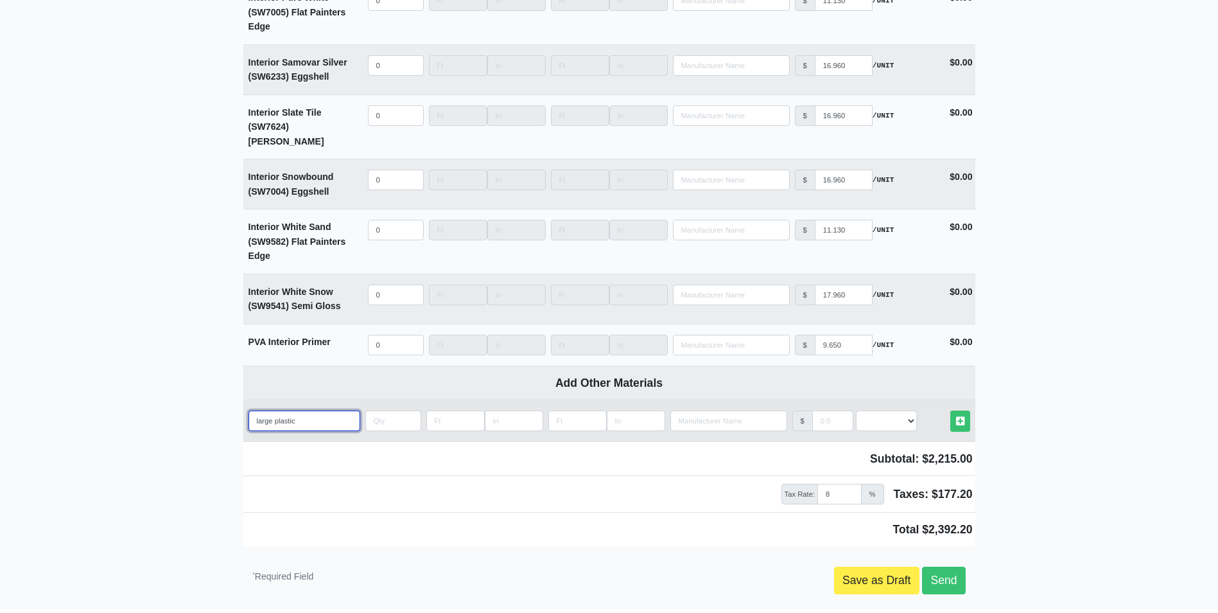
select select
type input "large plastic ro"
select select
type input "large plastic rol"
select select
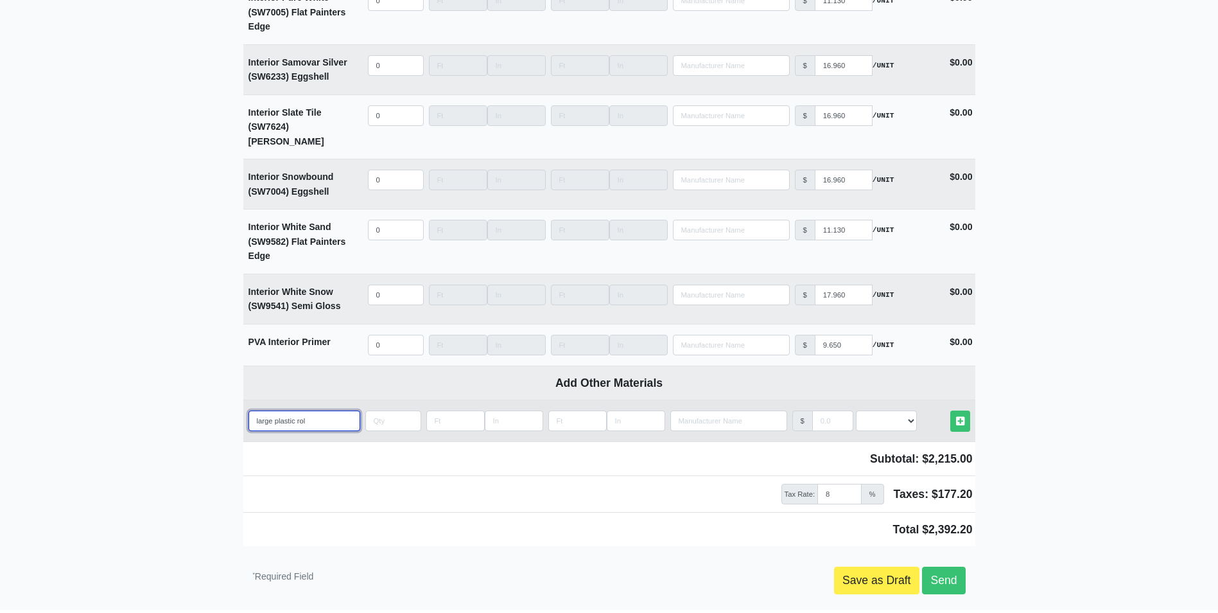
type input "large plastic roll"
select select
type input "large plastic rolls"
select select
type input "large plastic rolls"
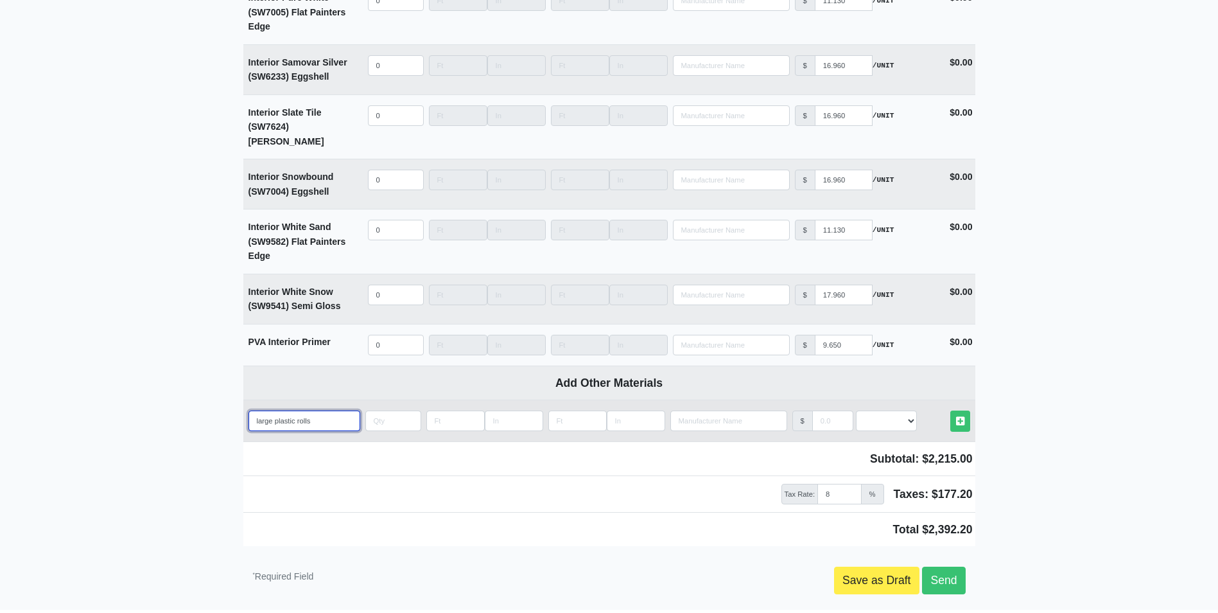
select select
type input "large plastic rolls"
type input "5"
select select
type input "5"
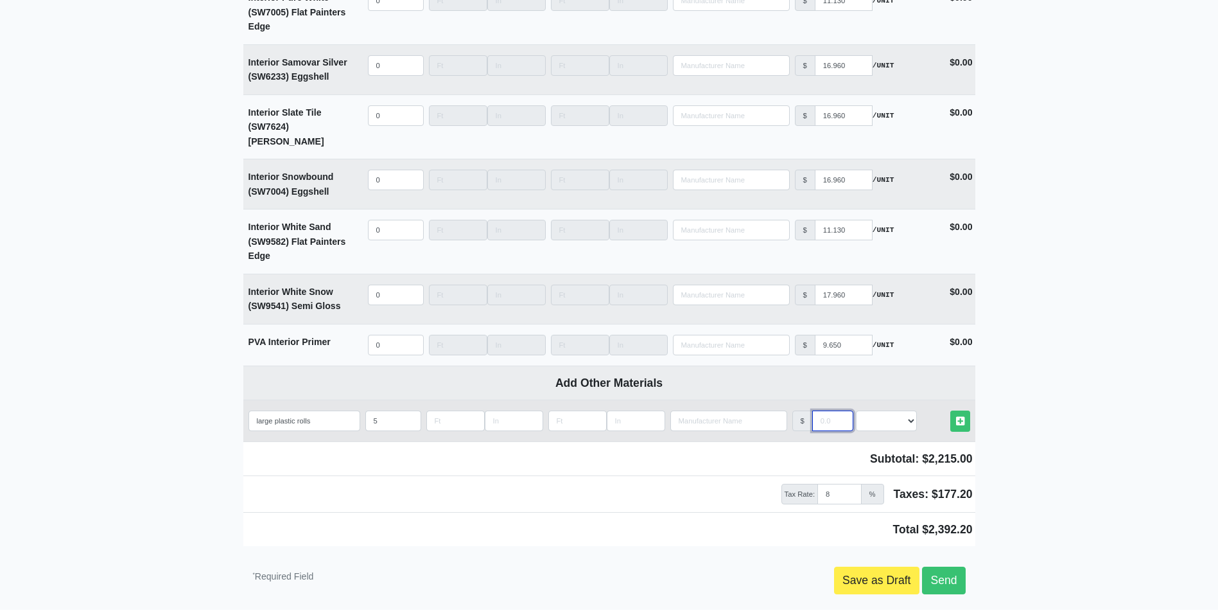
type input "3"
select select
type input "30"
select select
type input "30"
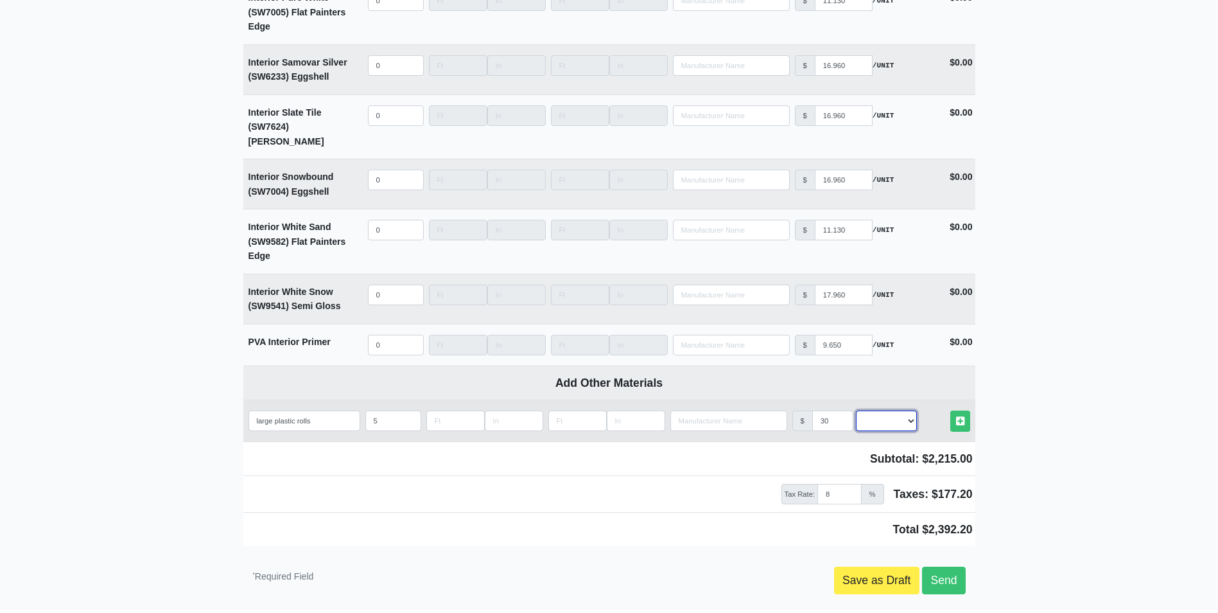
select select "2"
click at [950, 410] on link "Other Materials" at bounding box center [960, 420] width 20 height 21
select select
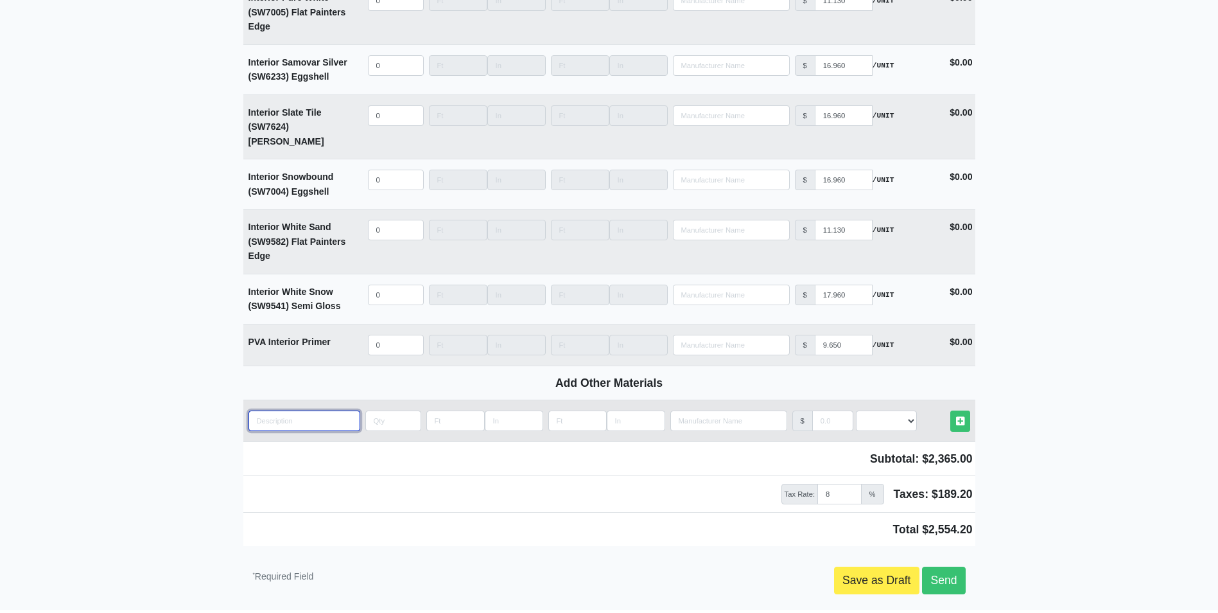
click at [310, 410] on input "quantity" at bounding box center [305, 420] width 112 height 21
type input "C"
select select
type input "Ca"
select select
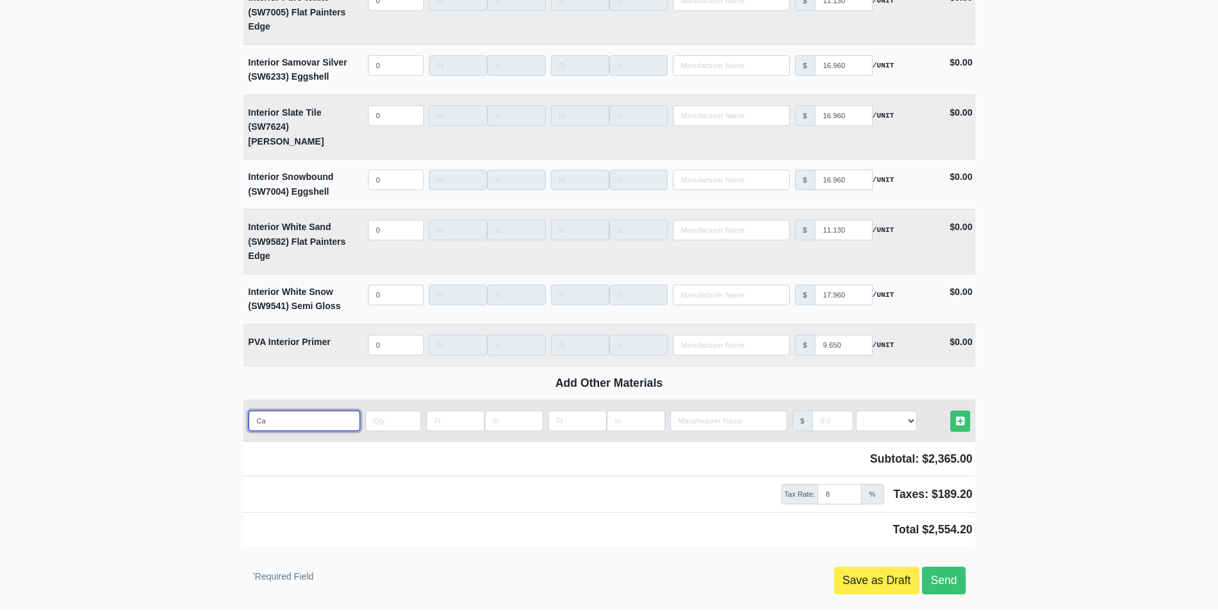
type input "Can"
select select
type input "Cans"
select select
type input "Cans"
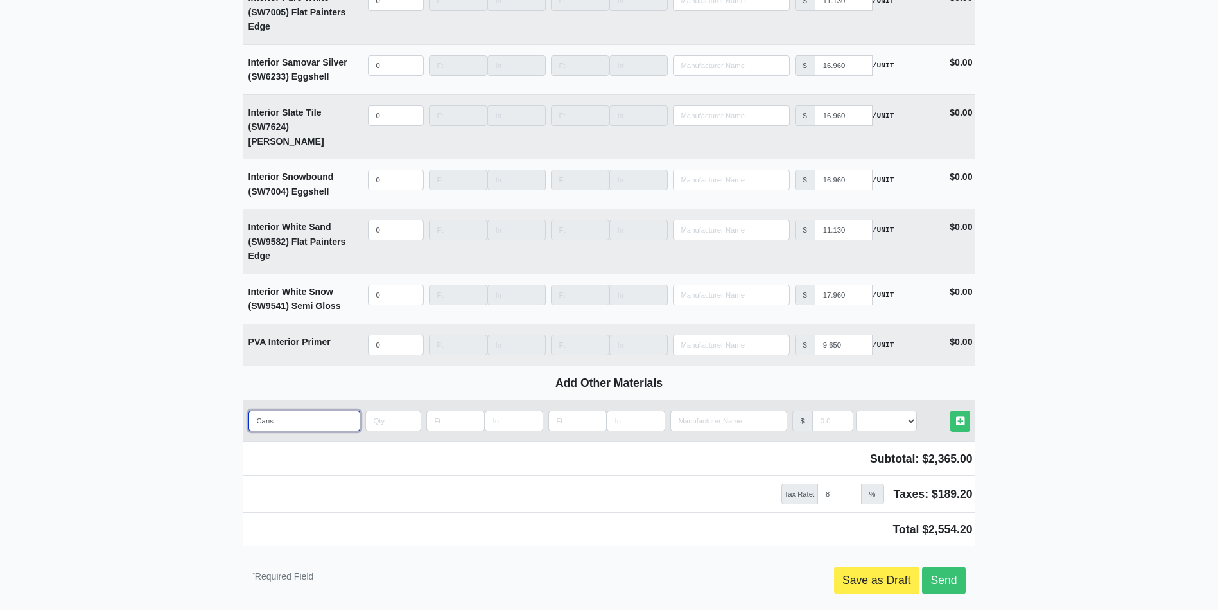
select select
click at [950, 410] on link "Other Materials" at bounding box center [960, 420] width 20 height 21
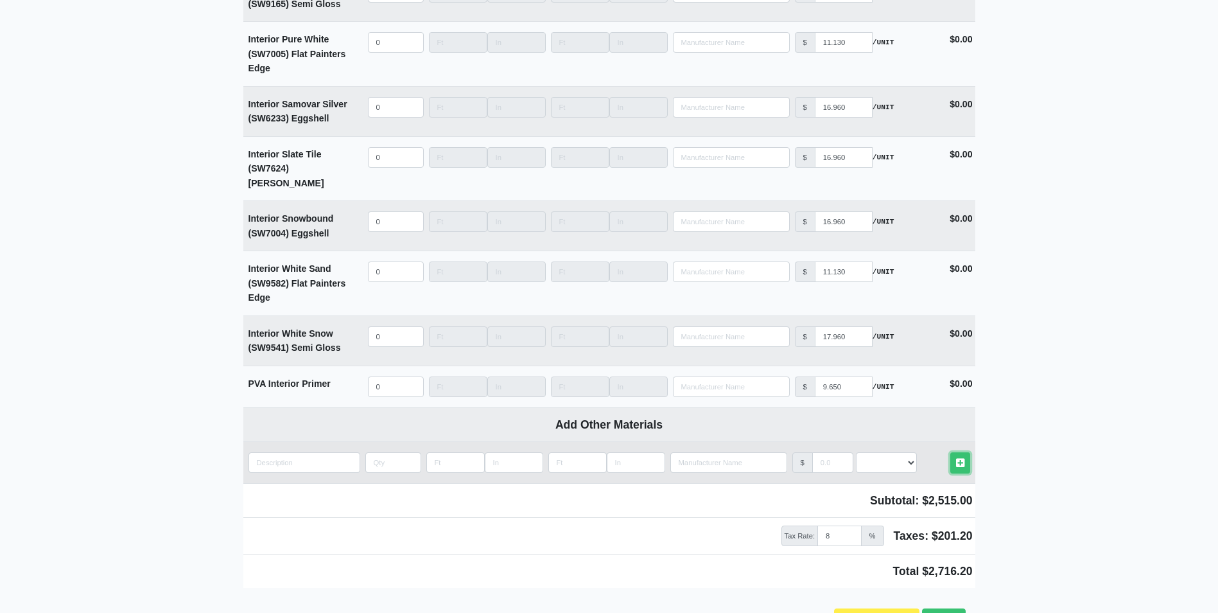
scroll to position [3412, 0]
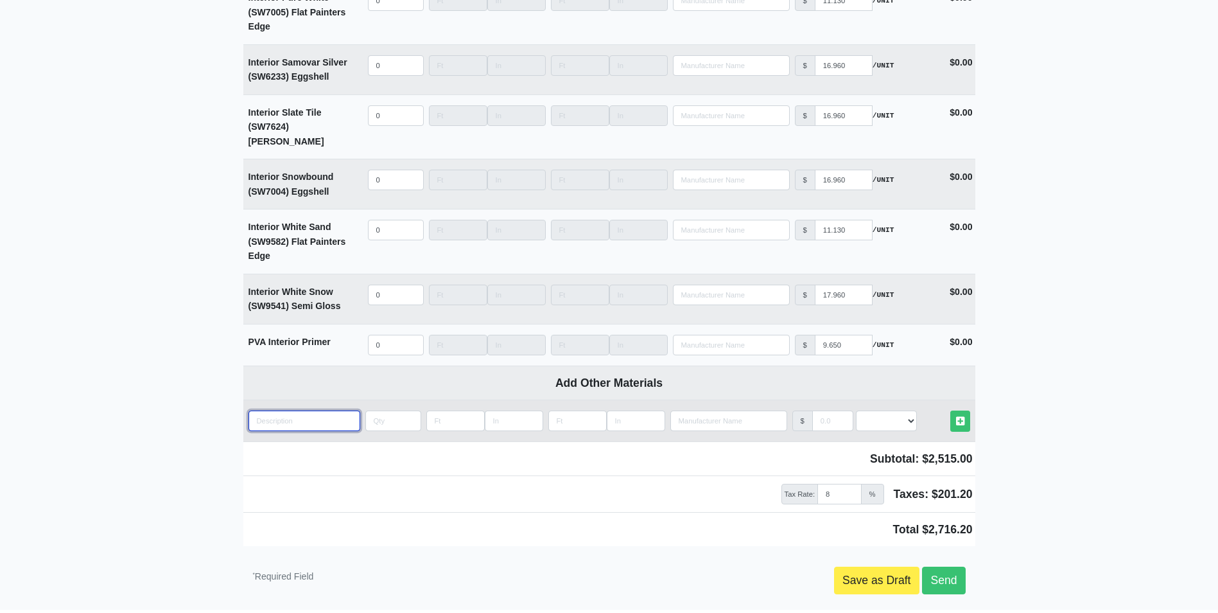
click at [308, 410] on input "quantity" at bounding box center [305, 420] width 112 height 21
click at [950, 410] on link "Other Materials" at bounding box center [960, 420] width 20 height 21
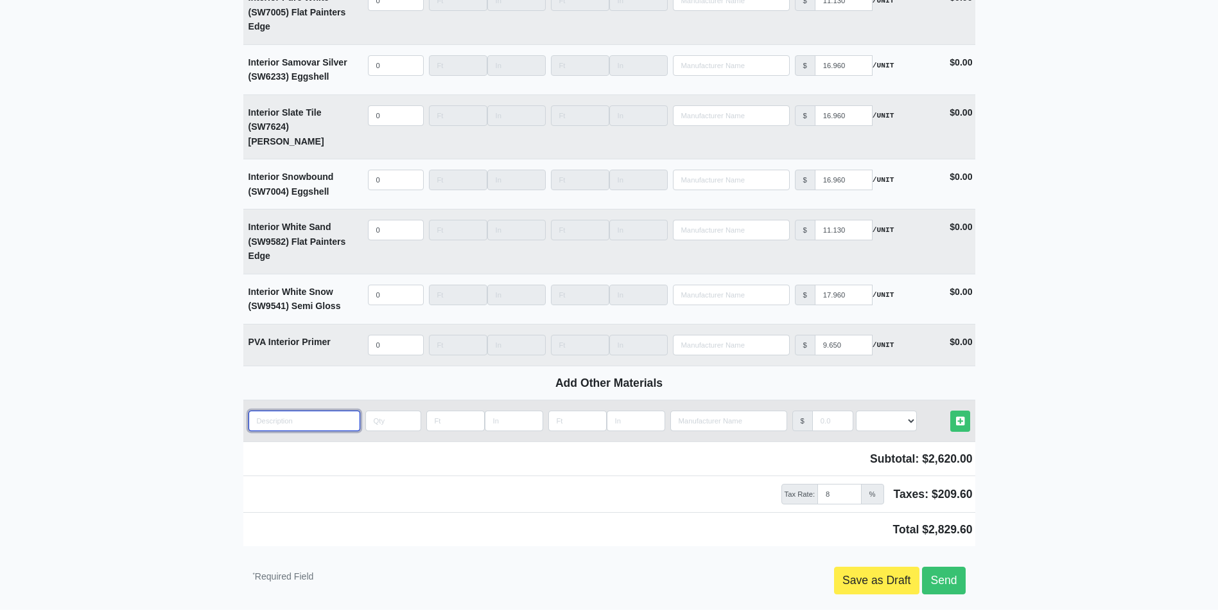
click at [308, 410] on input "quantity" at bounding box center [305, 420] width 112 height 21
click at [950, 410] on link "Other Materials" at bounding box center [960, 420] width 20 height 21
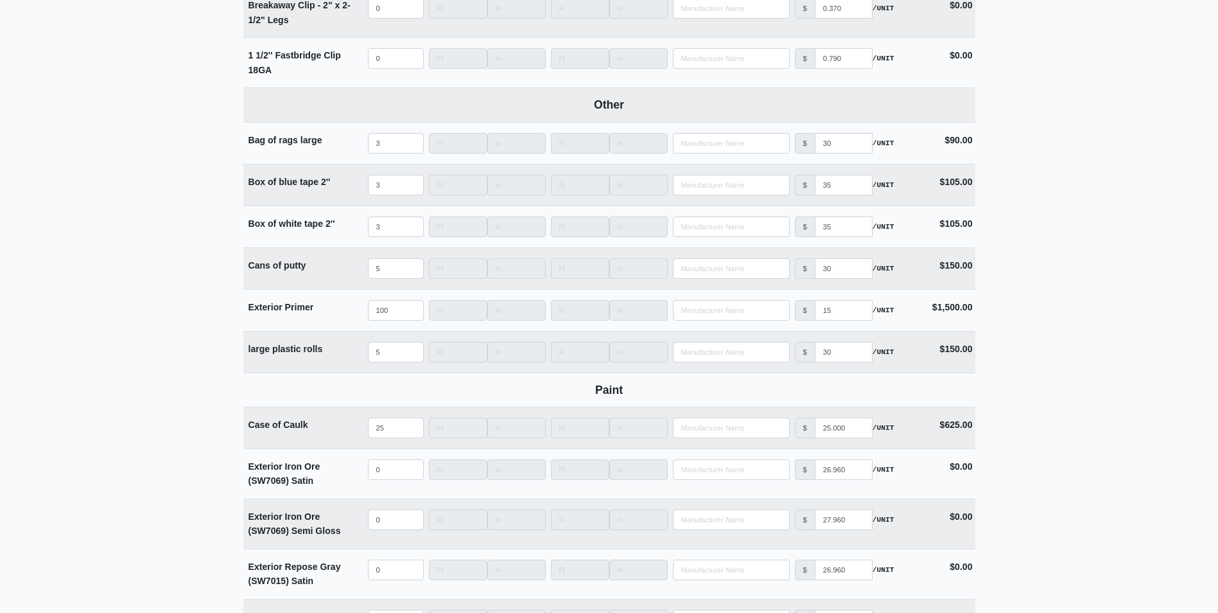
scroll to position [2211, 0]
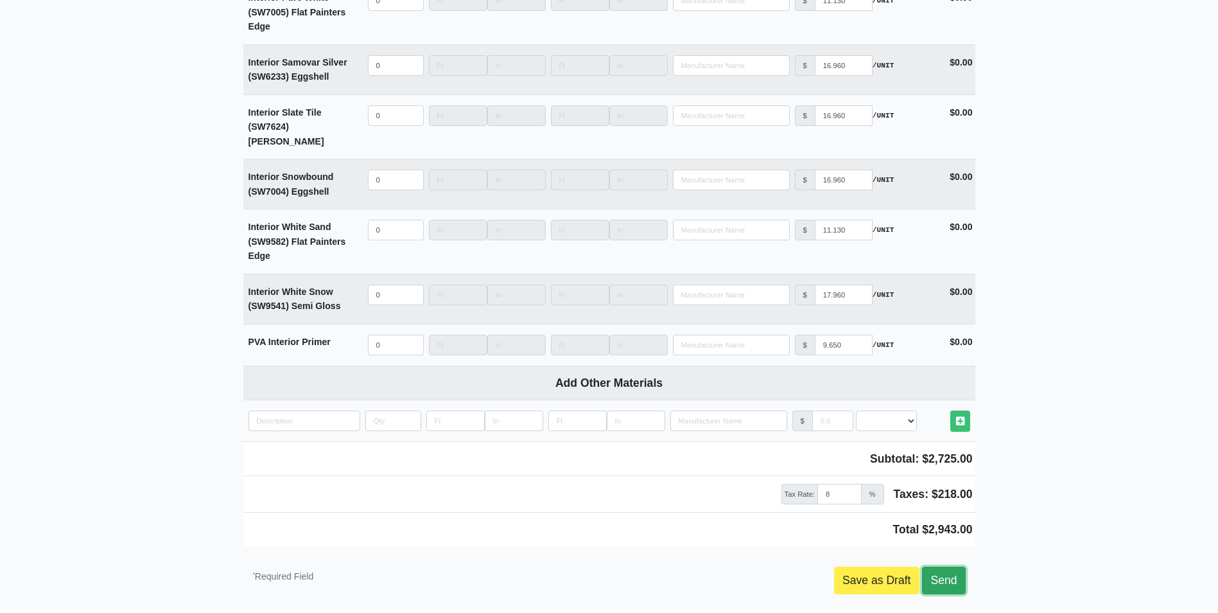
click at [956, 566] on link "Send" at bounding box center [943, 579] width 43 height 27
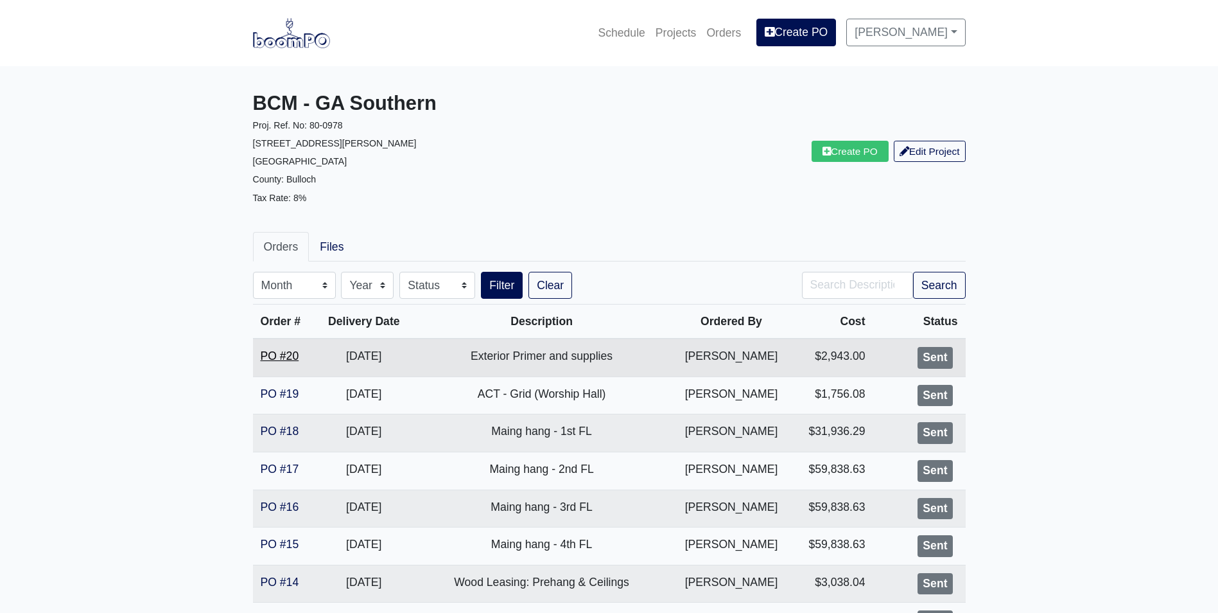
click at [286, 358] on link "PO #20" at bounding box center [280, 355] width 39 height 13
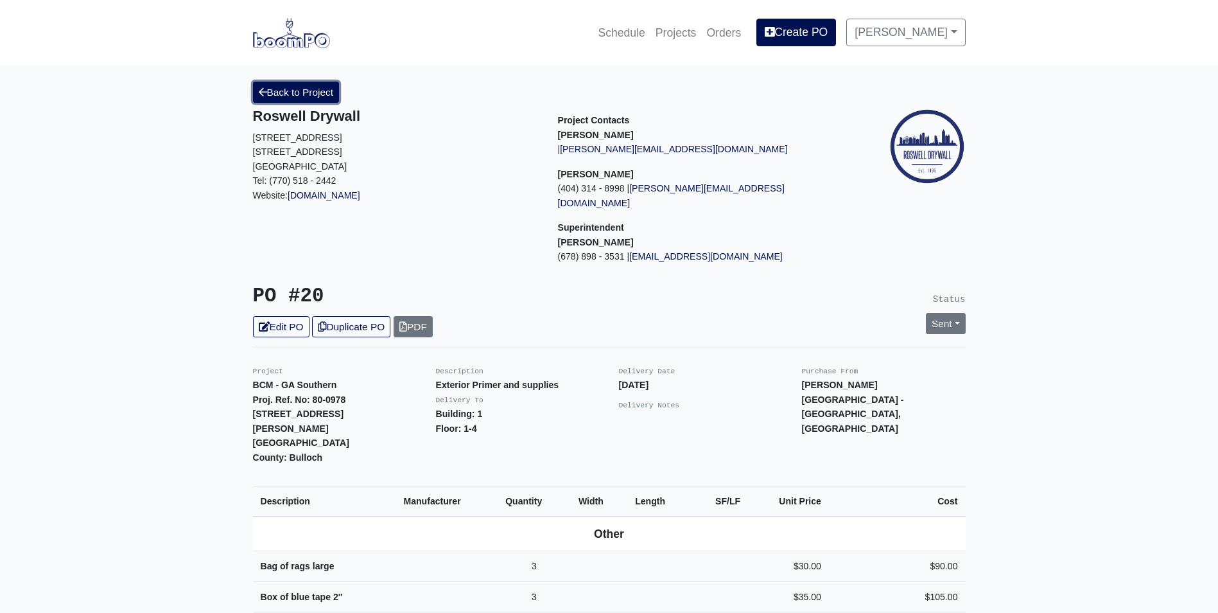
click at [272, 83] on link "Back to Project" at bounding box center [296, 92] width 87 height 21
